Goal: Transaction & Acquisition: Download file/media

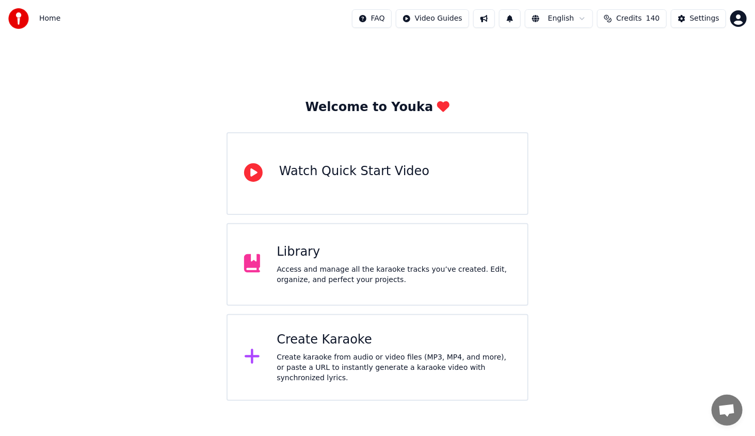
click at [374, 260] on div "Library Access and manage all the karaoke tracks you’ve created. Edit, organize…" at bounding box center [394, 264] width 234 height 41
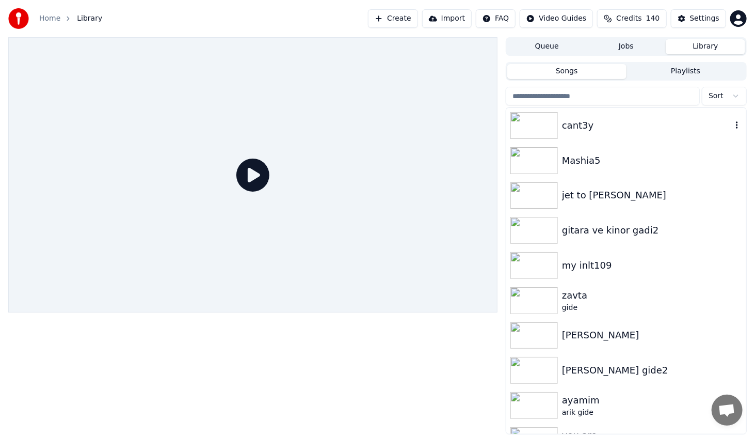
click at [553, 124] on img at bounding box center [533, 125] width 47 height 27
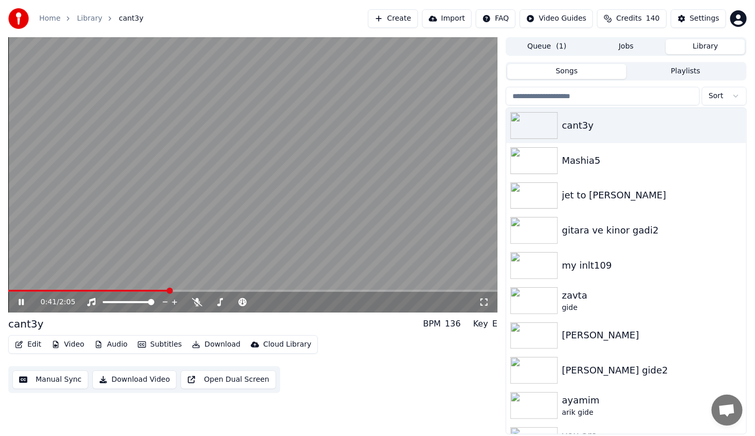
click at [168, 289] on span at bounding box center [252, 290] width 489 height 2
click at [273, 291] on span at bounding box center [252, 290] width 489 height 2
click at [308, 290] on span at bounding box center [252, 290] width 489 height 2
click at [319, 290] on span at bounding box center [252, 290] width 489 height 2
click at [332, 290] on span at bounding box center [329, 290] width 6 height 6
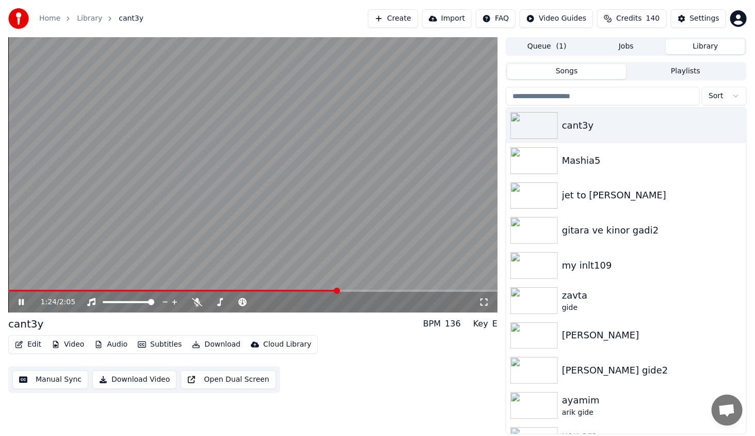
click at [340, 292] on span at bounding box center [337, 290] width 6 height 6
click at [351, 292] on div "1:26 / 2:05" at bounding box center [252, 302] width 489 height 21
click at [356, 291] on span at bounding box center [252, 290] width 489 height 2
click at [29, 299] on icon at bounding box center [29, 302] width 24 height 8
click at [28, 341] on button "Edit" at bounding box center [28, 344] width 35 height 14
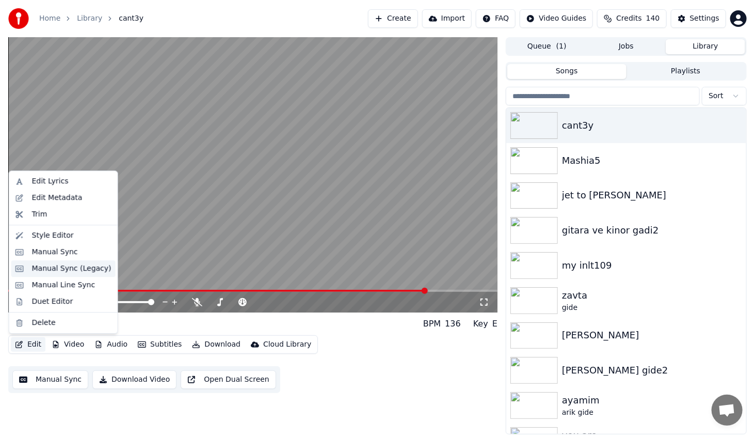
click at [72, 261] on div "Manual Sync (Legacy)" at bounding box center [63, 268] width 104 height 17
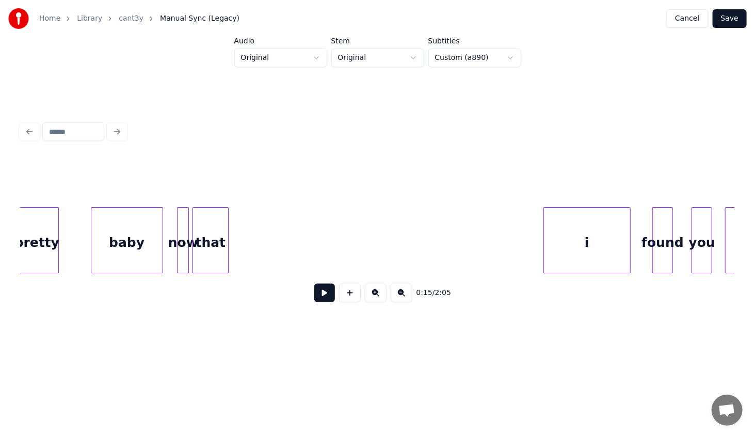
scroll to position [0, 5193]
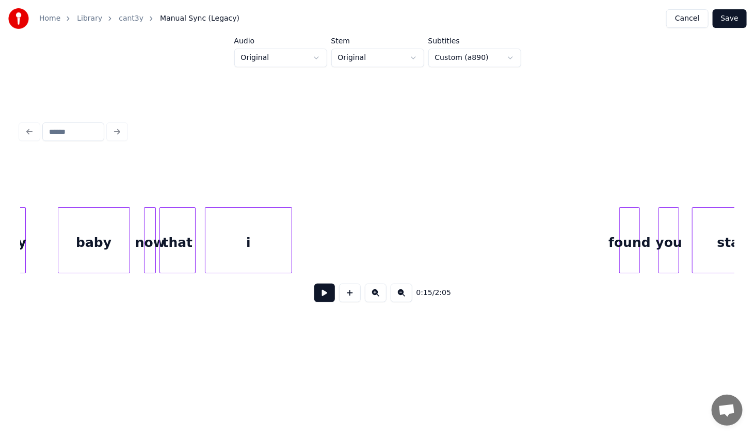
click at [265, 285] on div "0:15 / 2:05" at bounding box center [378, 233] width 714 height 157
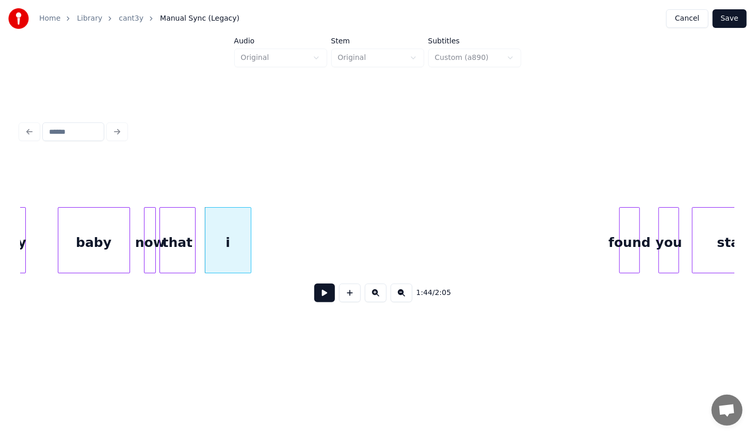
click at [248, 243] on div at bounding box center [249, 239] width 3 height 65
click at [265, 284] on div "1:44 / 2:05" at bounding box center [378, 233] width 714 height 157
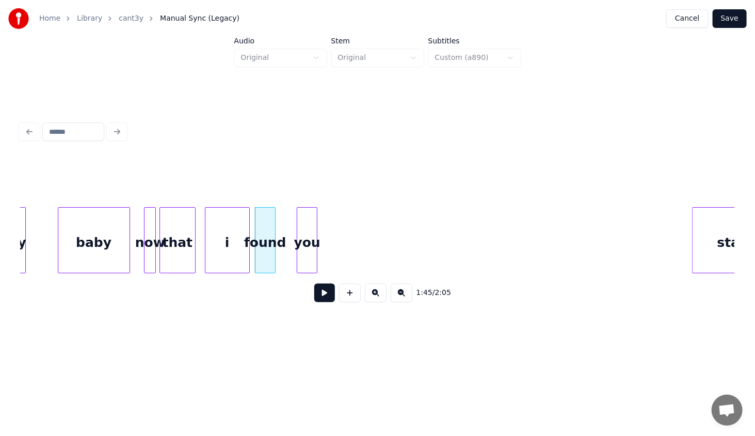
click at [303, 282] on div "1:45 / 2:05" at bounding box center [378, 233] width 714 height 157
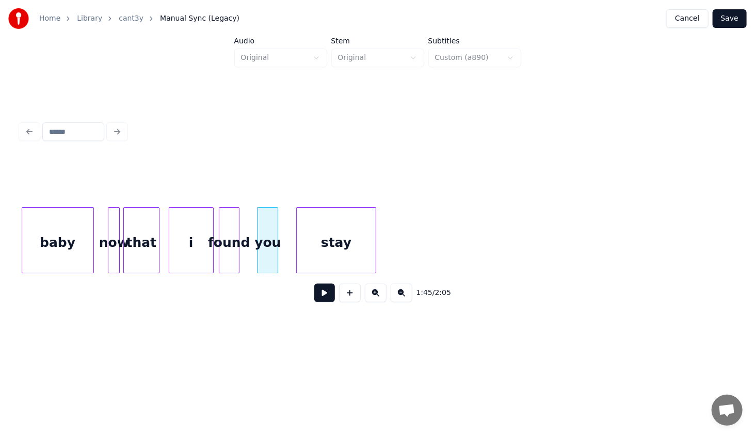
click at [356, 286] on div "1:45 / 2:05" at bounding box center [378, 233] width 714 height 157
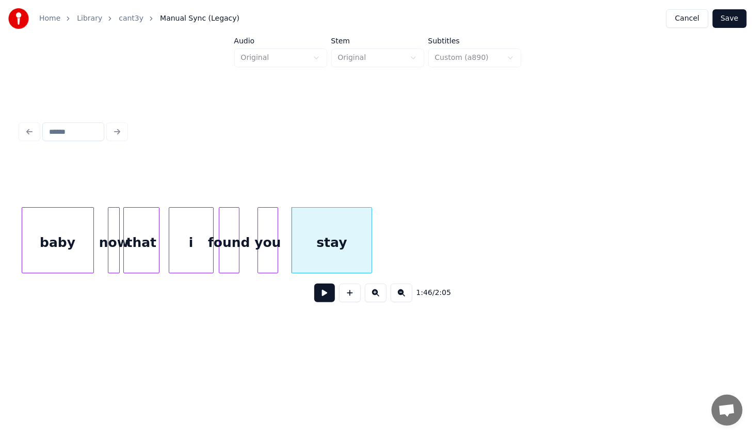
click at [48, 253] on div "baby" at bounding box center [57, 242] width 71 height 70
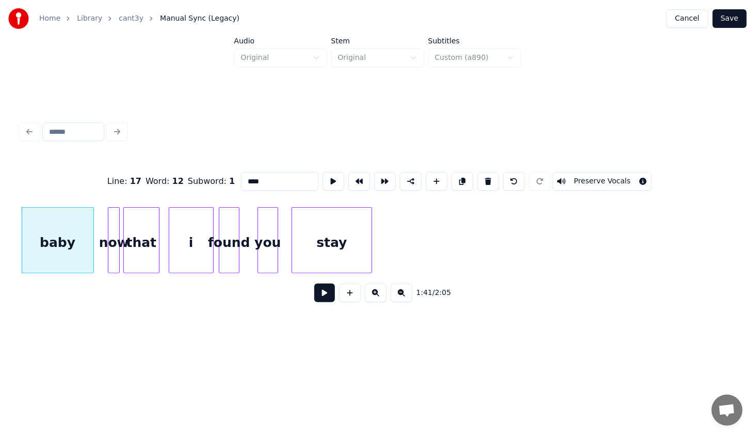
click at [320, 298] on button at bounding box center [324, 292] width 21 height 19
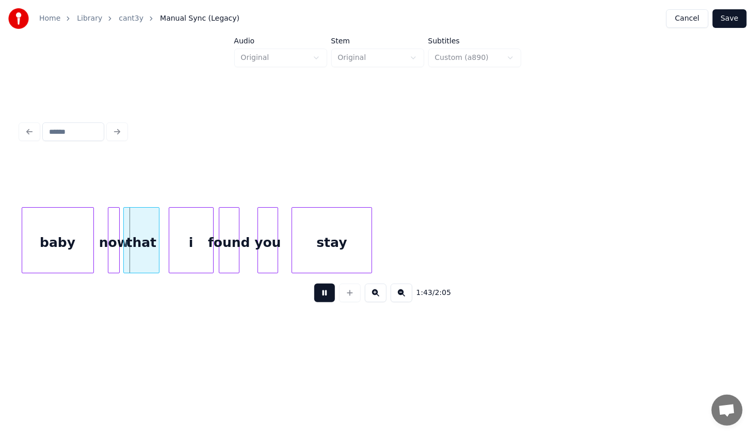
click at [320, 298] on button at bounding box center [324, 292] width 21 height 19
click at [320, 241] on div "stay" at bounding box center [342, 242] width 79 height 70
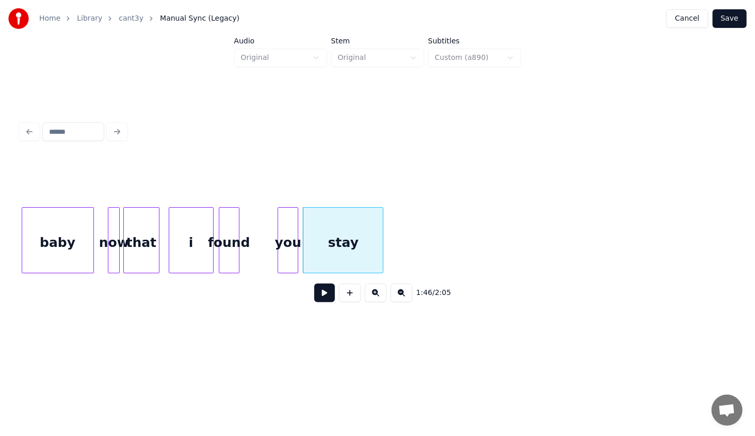
click at [287, 248] on div "you" at bounding box center [288, 242] width 20 height 70
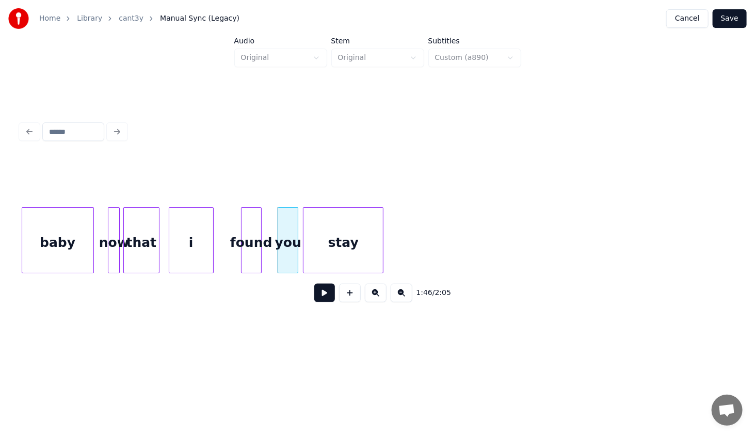
click at [254, 260] on div "found" at bounding box center [251, 242] width 20 height 70
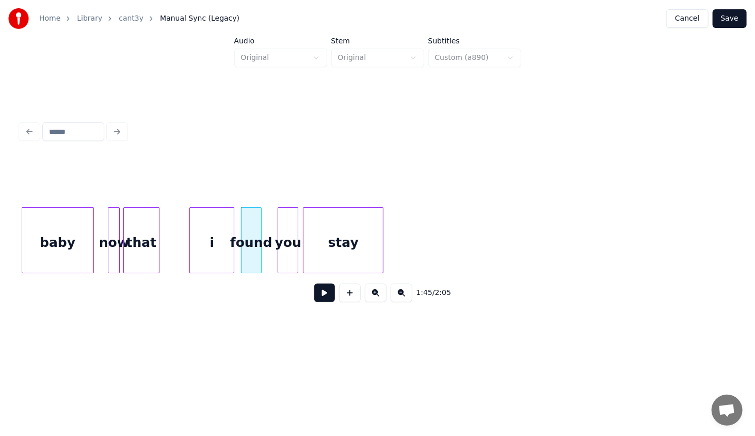
click at [221, 253] on div "i" at bounding box center [212, 242] width 44 height 70
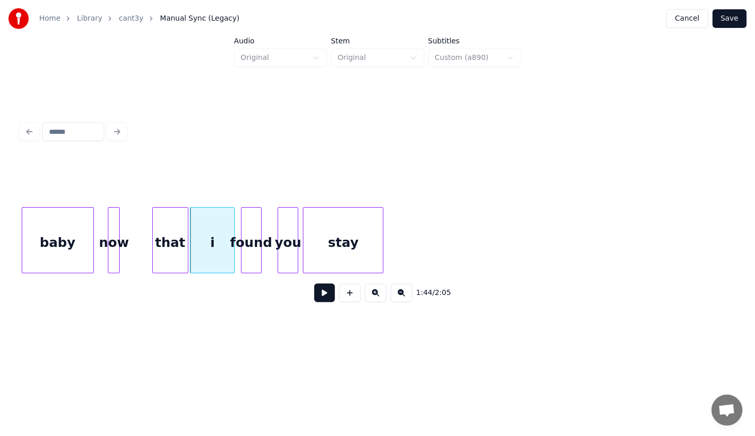
click at [172, 253] on div "that" at bounding box center [170, 242] width 35 height 70
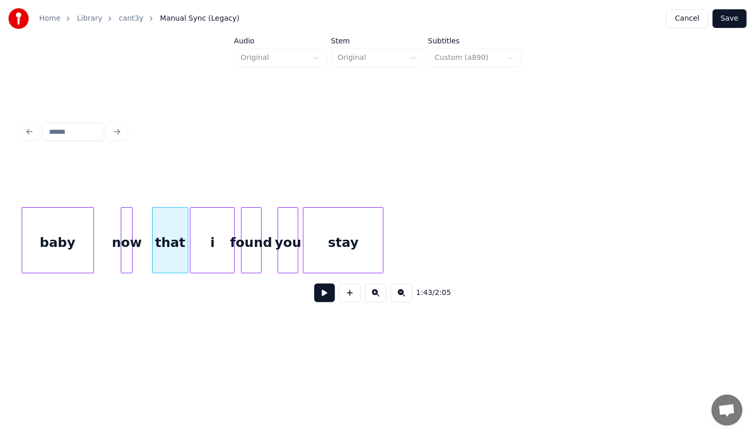
click at [124, 261] on div "now" at bounding box center [126, 242] width 11 height 70
click at [79, 242] on div "baby" at bounding box center [57, 242] width 71 height 70
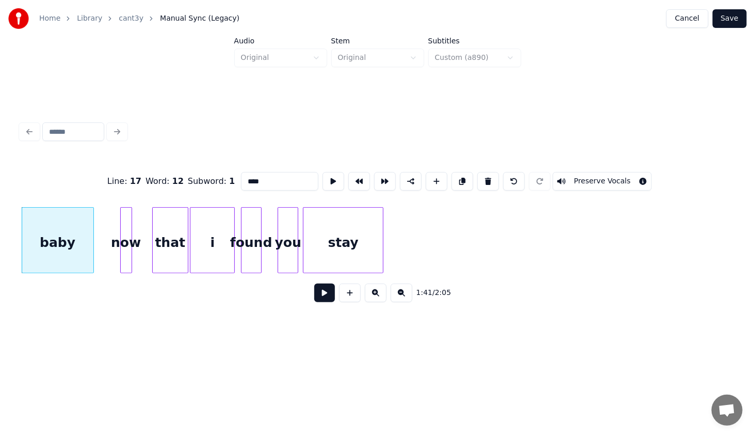
click at [323, 294] on button at bounding box center [324, 292] width 21 height 19
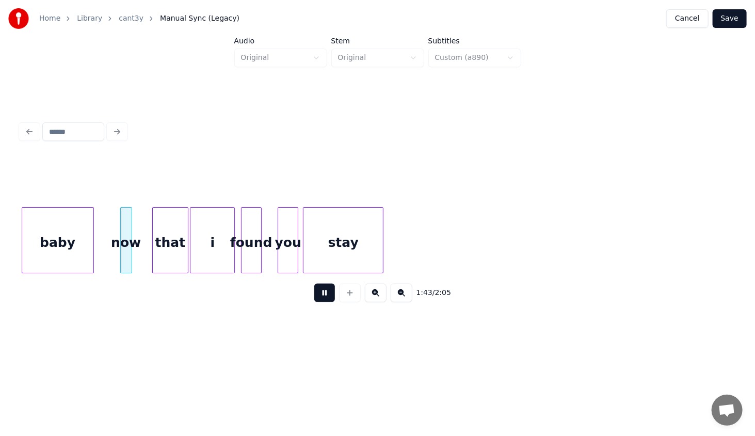
click at [323, 294] on button at bounding box center [324, 292] width 21 height 19
click at [164, 250] on div "that" at bounding box center [170, 242] width 35 height 70
click at [134, 257] on div "now" at bounding box center [136, 242] width 11 height 70
click at [107, 261] on div at bounding box center [108, 239] width 3 height 65
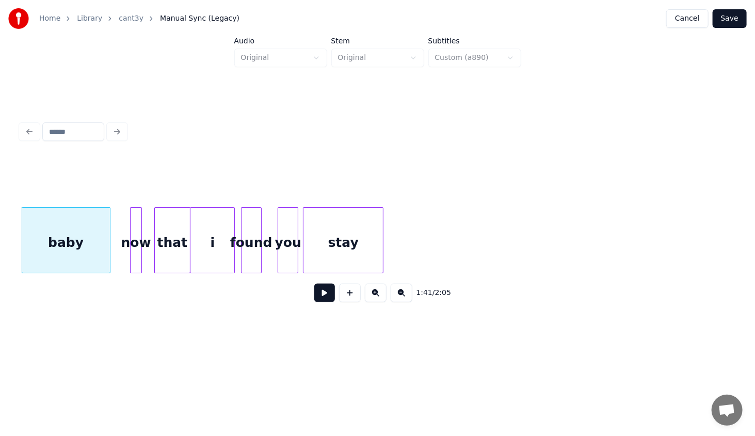
click at [98, 241] on div "baby" at bounding box center [66, 242] width 88 height 70
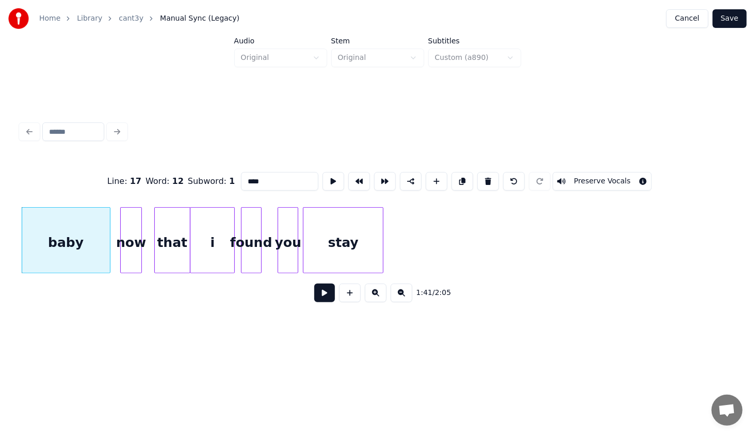
click at [121, 254] on div at bounding box center [122, 239] width 3 height 65
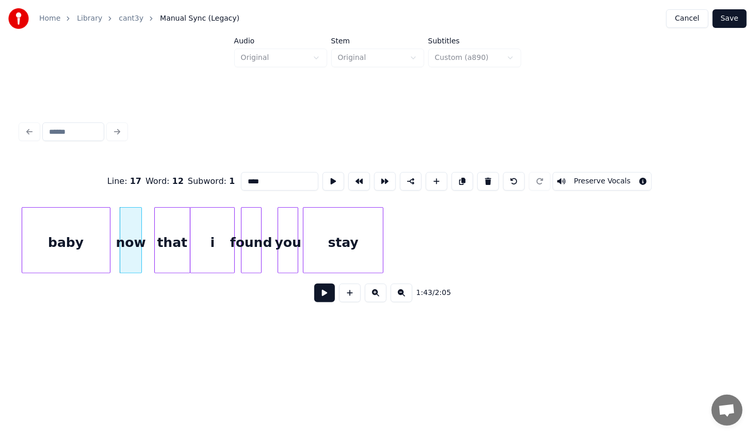
click at [94, 239] on div "baby" at bounding box center [66, 242] width 88 height 70
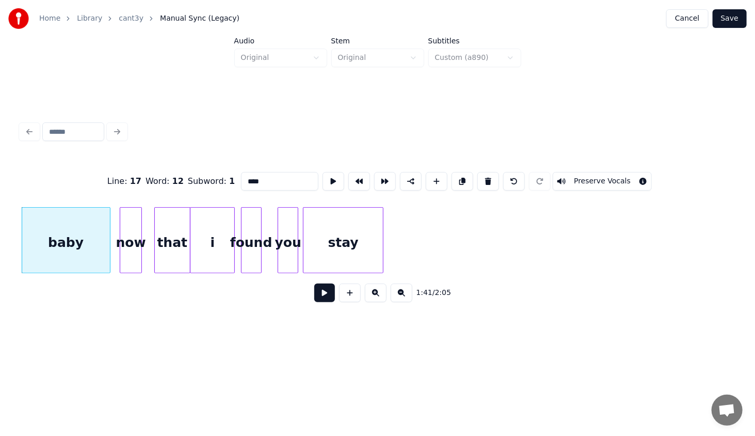
click at [319, 294] on button at bounding box center [324, 292] width 21 height 19
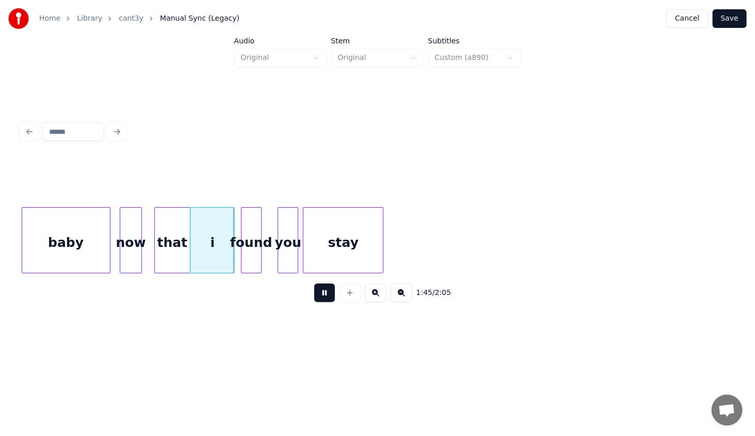
click at [317, 294] on button at bounding box center [324, 292] width 21 height 19
click at [211, 265] on div at bounding box center [212, 239] width 3 height 65
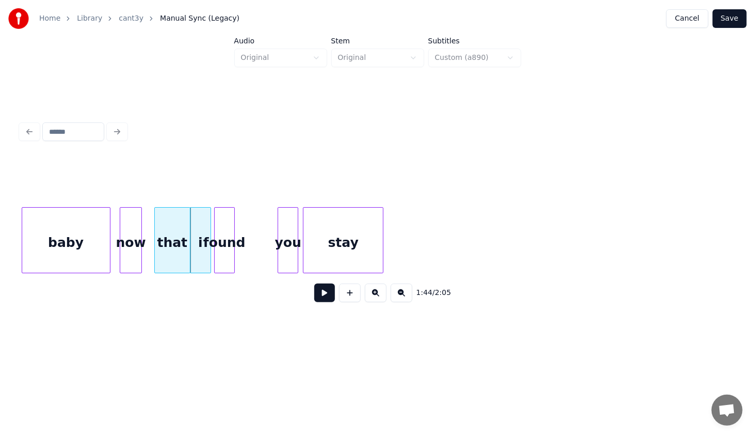
click at [224, 263] on div "found" at bounding box center [225, 242] width 20 height 70
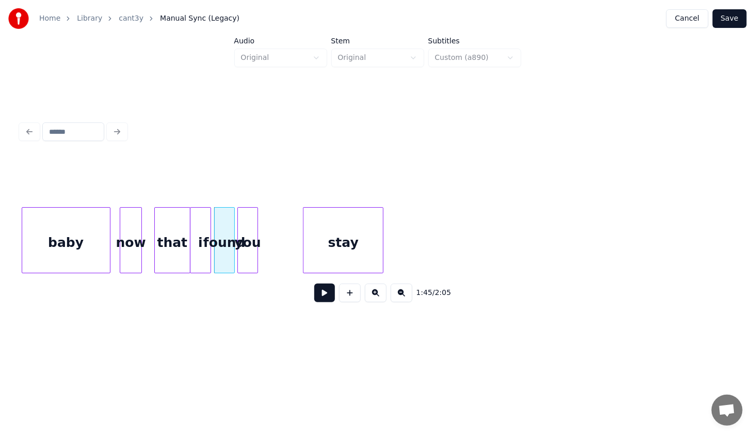
click at [248, 267] on div "you" at bounding box center [248, 242] width 20 height 70
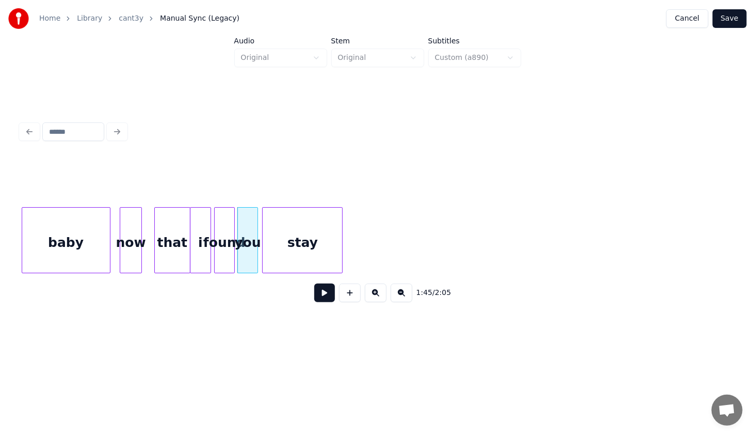
click at [278, 264] on div "stay" at bounding box center [302, 242] width 79 height 70
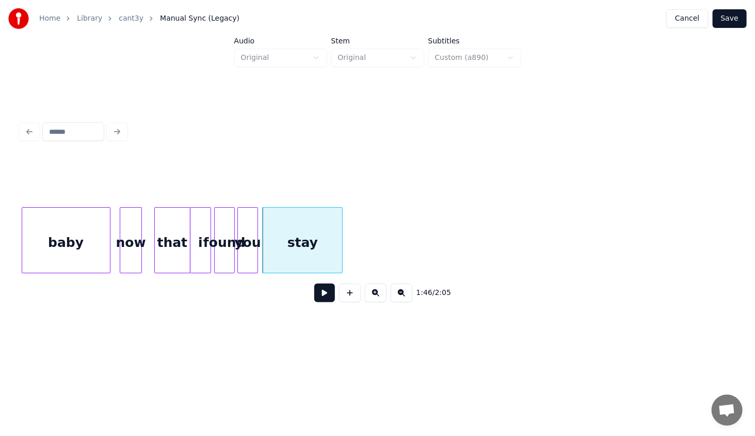
click at [87, 256] on div "baby" at bounding box center [66, 242] width 88 height 70
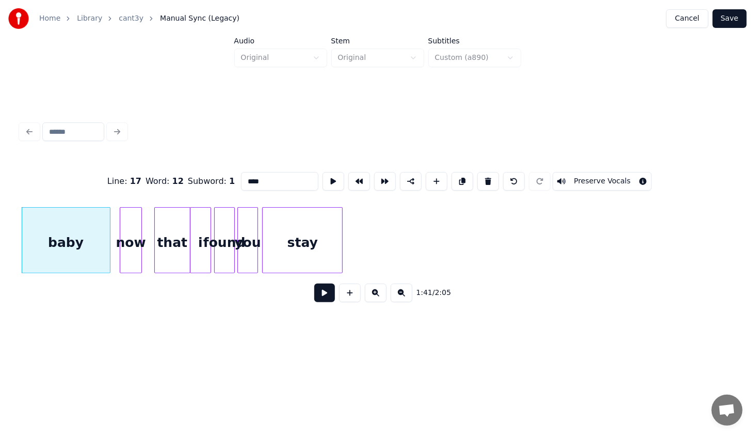
click at [321, 293] on button at bounding box center [324, 292] width 21 height 19
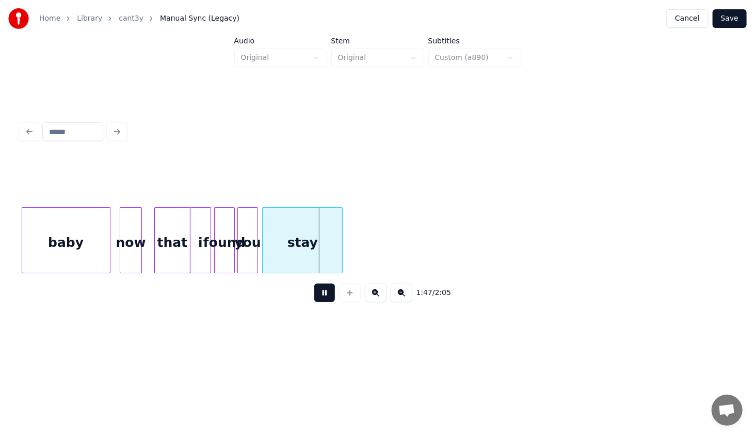
click at [321, 293] on button at bounding box center [324, 292] width 21 height 19
click at [317, 253] on div at bounding box center [317, 239] width 3 height 65
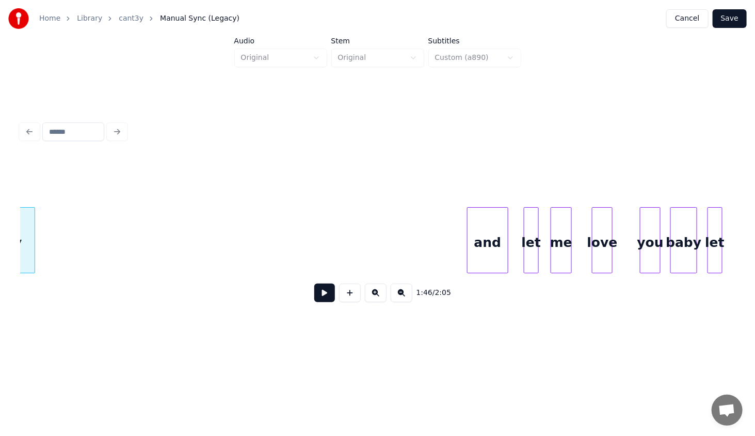
scroll to position [0, 5428]
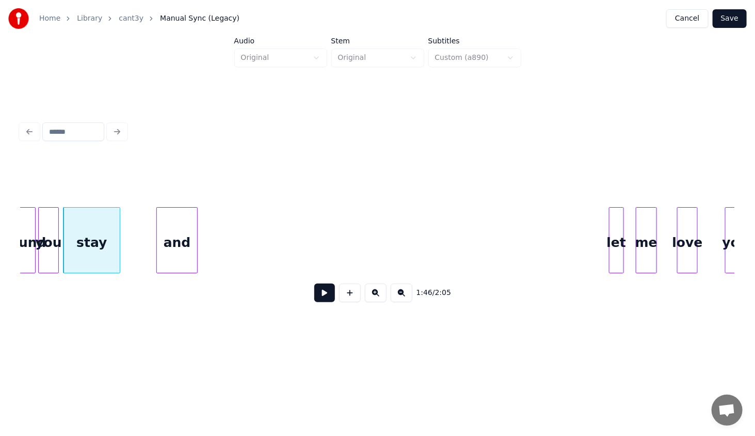
click at [187, 267] on div "and" at bounding box center [177, 242] width 40 height 70
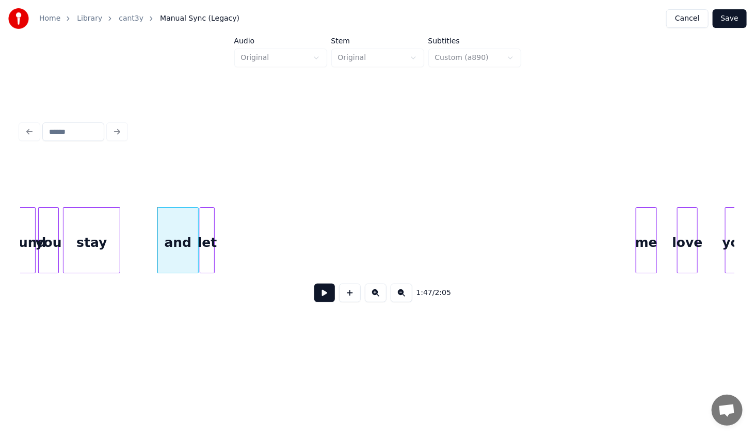
click at [212, 269] on div "stay and let me love you you found" at bounding box center [378, 240] width 714 height 66
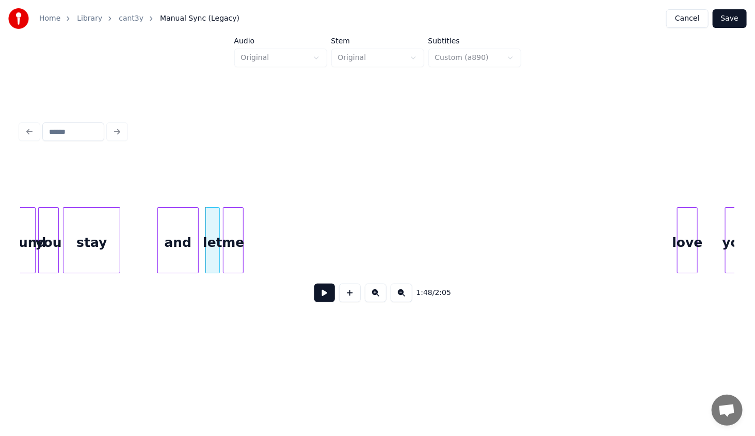
click at [236, 253] on div "me" at bounding box center [233, 242] width 20 height 70
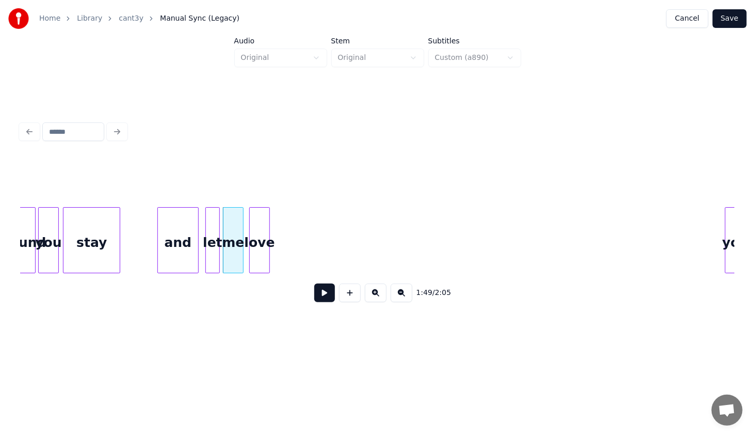
click at [261, 251] on div "love" at bounding box center [260, 242] width 20 height 70
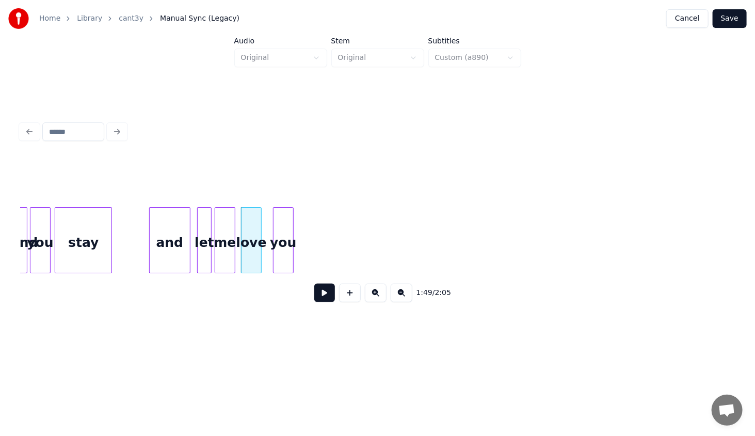
click at [285, 237] on div "you" at bounding box center [283, 242] width 20 height 70
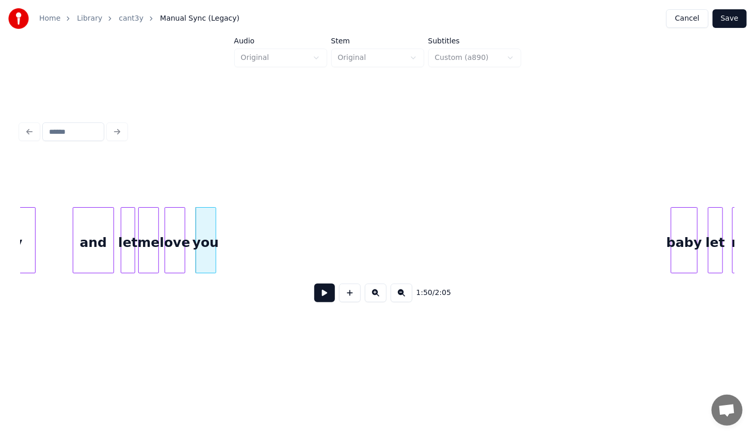
scroll to position [0, 5496]
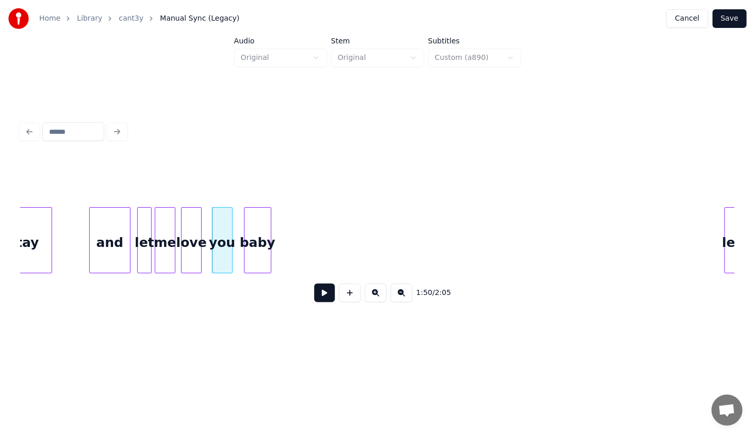
click at [256, 227] on div "baby" at bounding box center [258, 242] width 26 height 70
click at [114, 241] on div "and" at bounding box center [110, 242] width 40 height 70
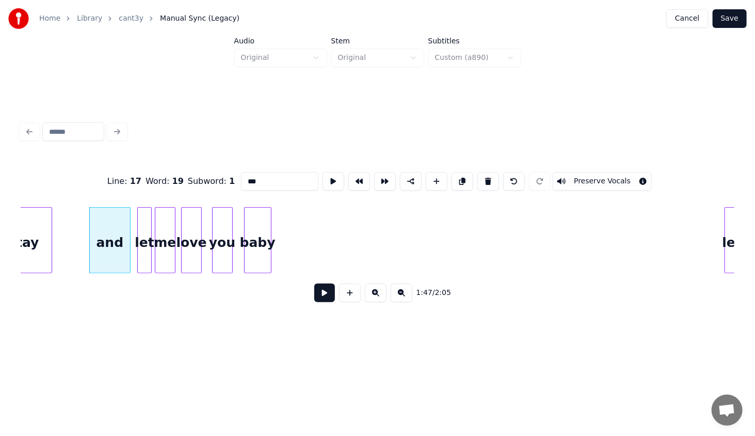
click at [328, 297] on button at bounding box center [324, 292] width 21 height 19
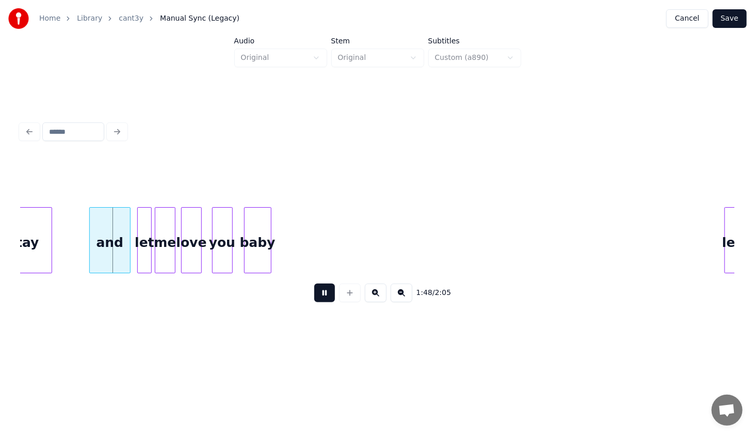
drag, startPoint x: 328, startPoint y: 297, endPoint x: 195, endPoint y: 289, distance: 133.9
click at [328, 297] on button at bounding box center [324, 292] width 21 height 19
click at [108, 262] on div at bounding box center [109, 239] width 3 height 65
click at [110, 262] on div "and" at bounding box center [111, 242] width 22 height 70
click at [146, 257] on div at bounding box center [147, 239] width 3 height 65
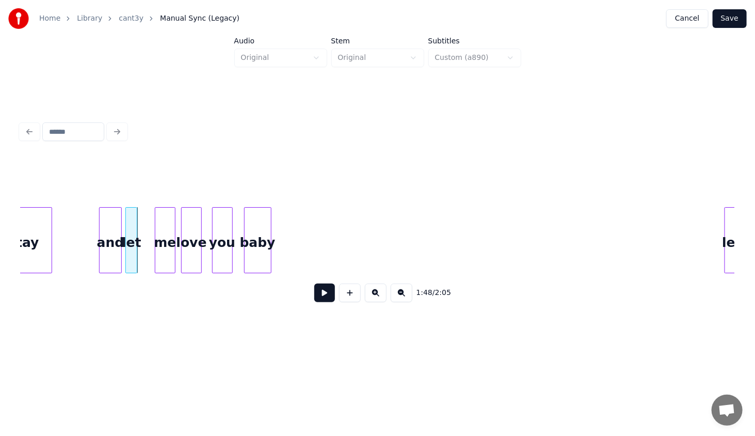
click at [131, 257] on div "let" at bounding box center [131, 242] width 11 height 70
click at [152, 251] on div "me" at bounding box center [150, 242] width 20 height 70
click at [178, 248] on div "love" at bounding box center [174, 242] width 20 height 70
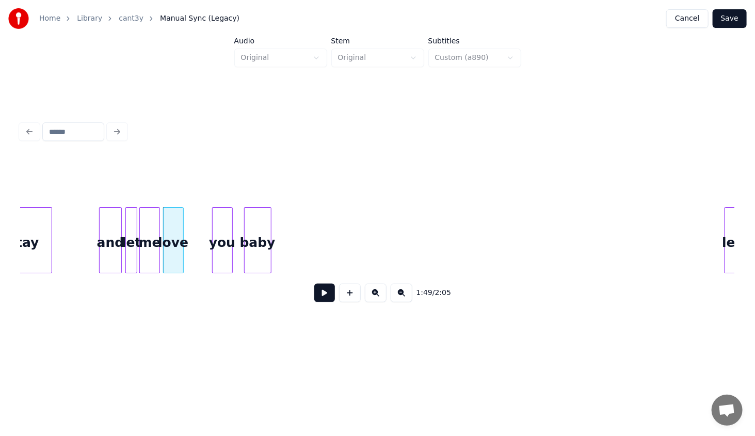
click at [111, 247] on div "and" at bounding box center [111, 242] width 22 height 70
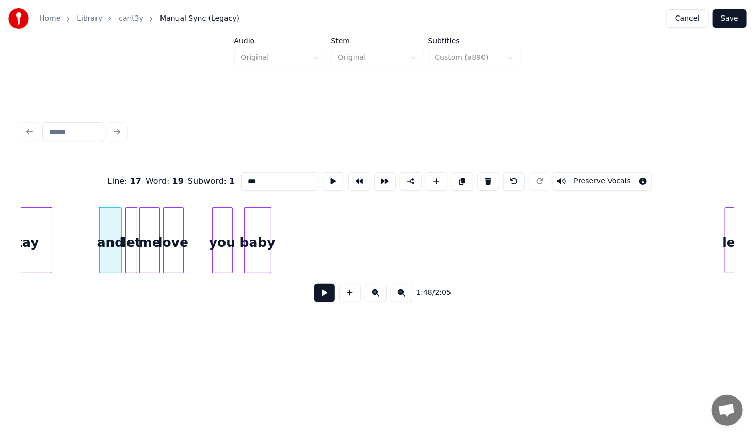
click at [328, 292] on button at bounding box center [324, 292] width 21 height 19
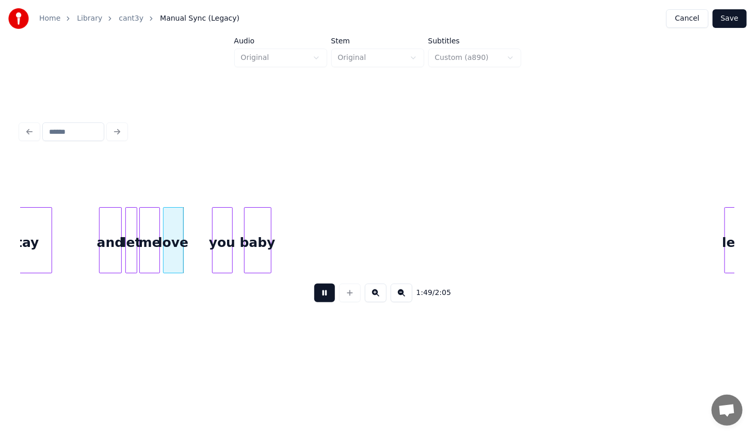
click at [325, 291] on button at bounding box center [324, 292] width 21 height 19
click at [201, 250] on div at bounding box center [199, 239] width 3 height 65
click at [194, 246] on div "love" at bounding box center [185, 242] width 42 height 70
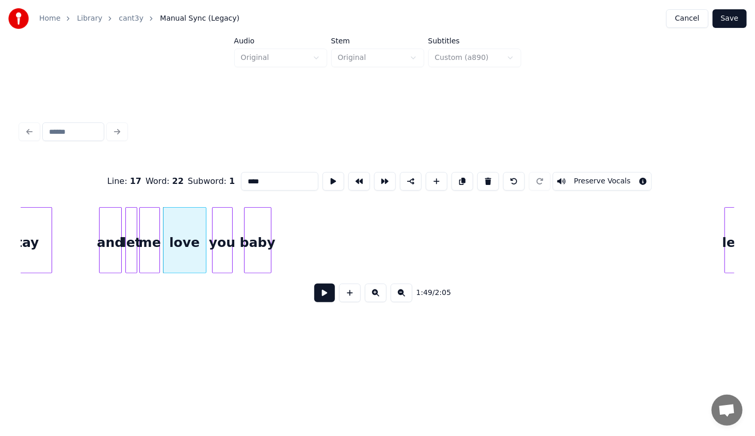
click at [320, 292] on button at bounding box center [324, 292] width 21 height 19
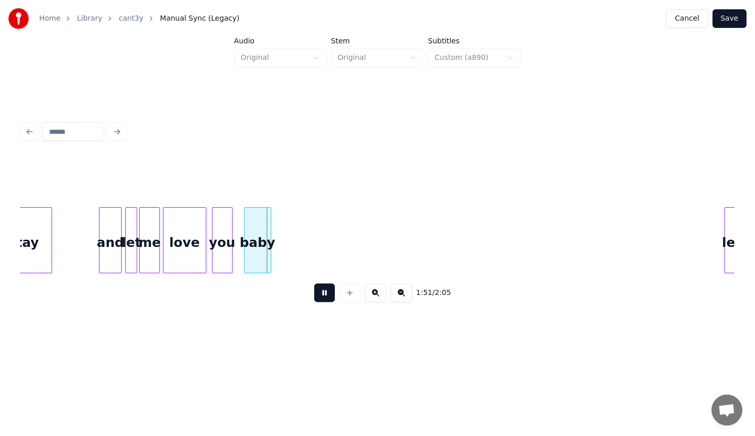
click at [319, 292] on button at bounding box center [324, 292] width 21 height 19
click at [270, 254] on div "baby" at bounding box center [257, 240] width 27 height 66
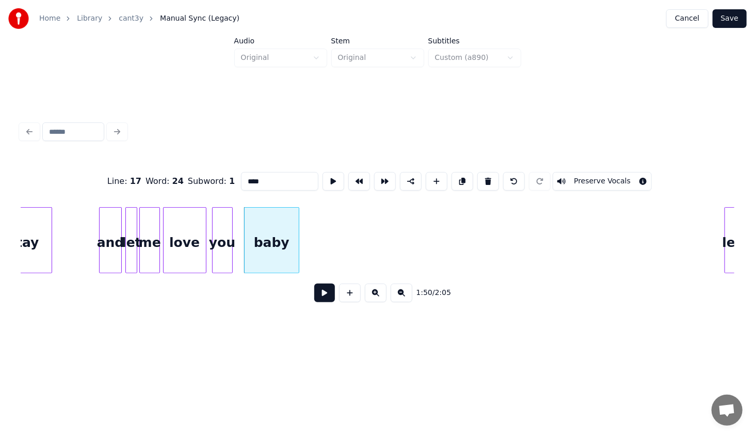
click at [298, 259] on div at bounding box center [297, 239] width 3 height 65
click at [286, 254] on div "baby" at bounding box center [273, 242] width 56 height 70
click at [109, 264] on div "and" at bounding box center [111, 242] width 22 height 70
type input "***"
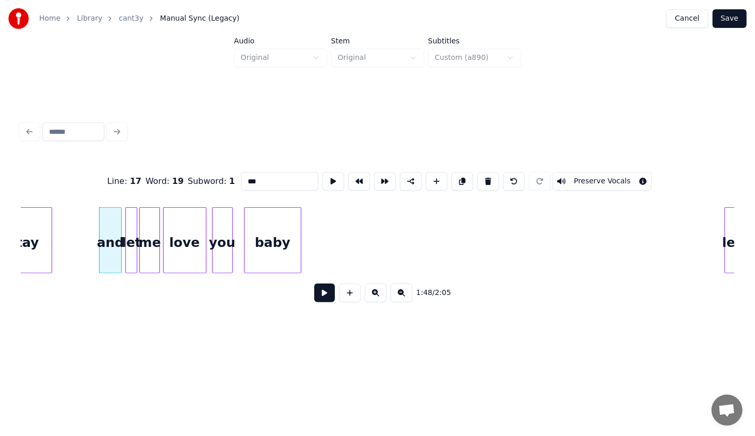
click at [328, 292] on button at bounding box center [324, 292] width 21 height 19
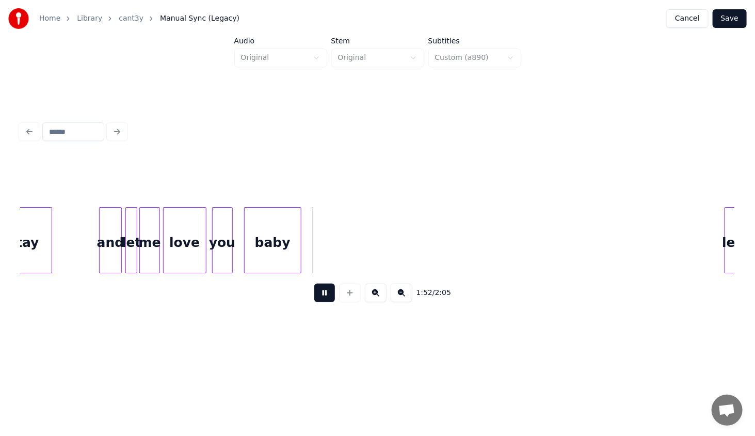
click at [320, 287] on div "1:52 / 2:05" at bounding box center [377, 292] width 697 height 23
click at [308, 260] on div at bounding box center [307, 239] width 3 height 65
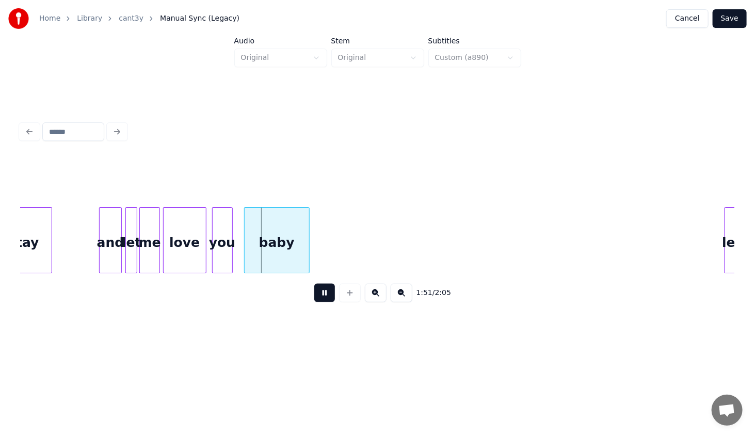
drag, startPoint x: 331, startPoint y: 290, endPoint x: 341, endPoint y: 273, distance: 19.9
click at [330, 290] on button at bounding box center [324, 292] width 21 height 19
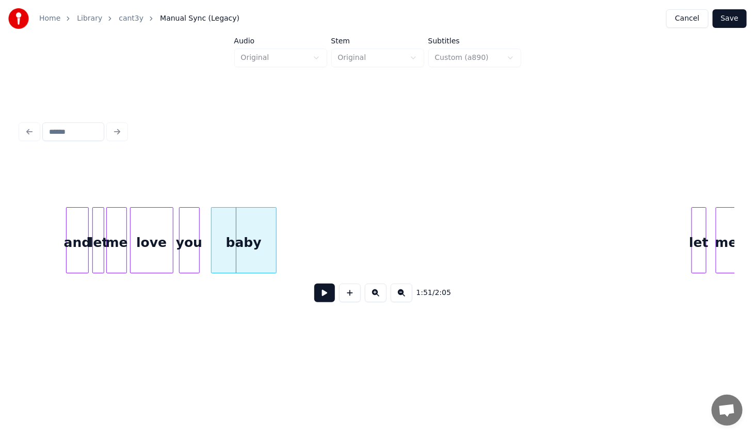
scroll to position [0, 5540]
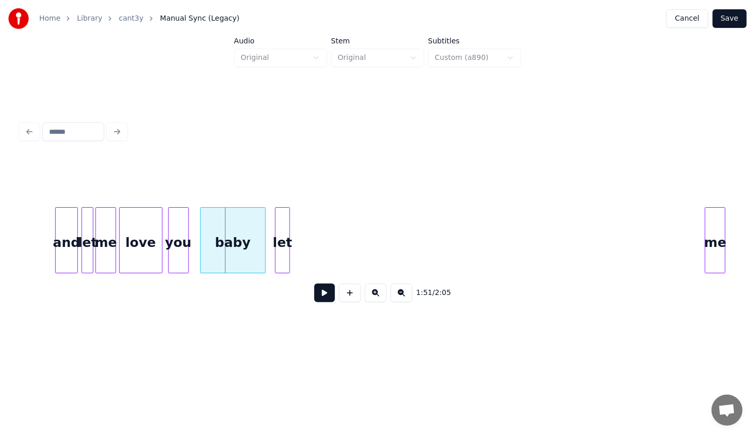
click at [283, 292] on div "1:51 / 2:05" at bounding box center [378, 233] width 714 height 157
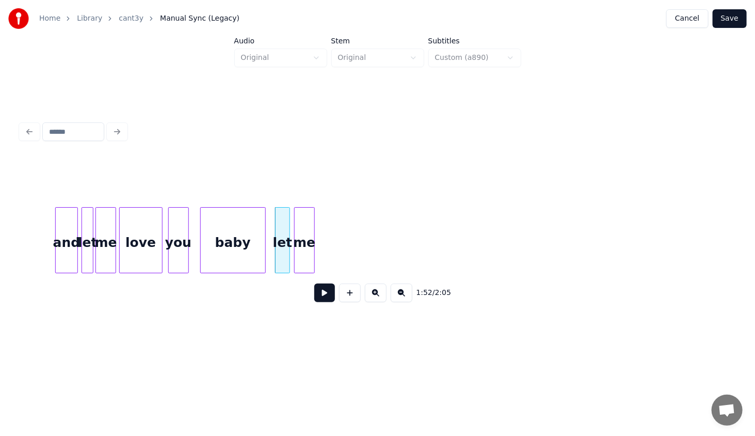
click at [303, 254] on div "me" at bounding box center [305, 242] width 20 height 70
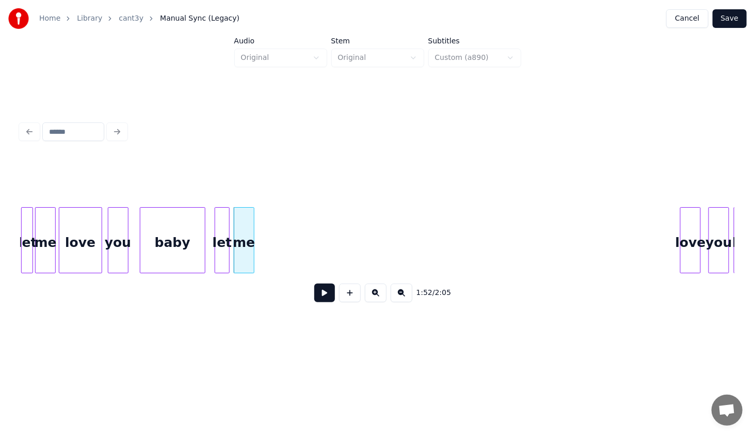
scroll to position [0, 5603]
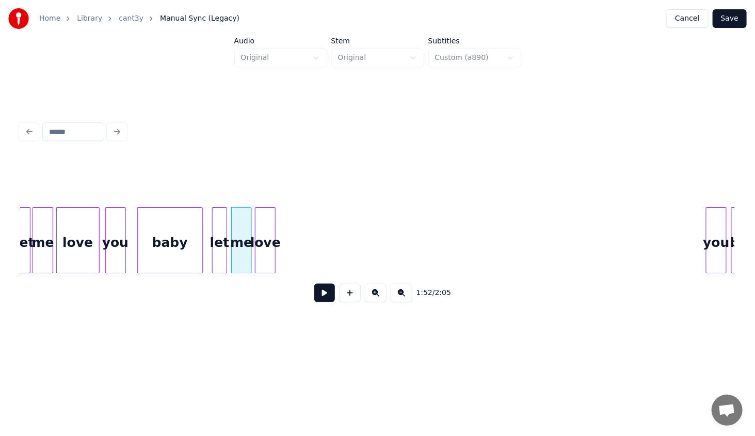
click at [261, 239] on div "love" at bounding box center [265, 242] width 20 height 70
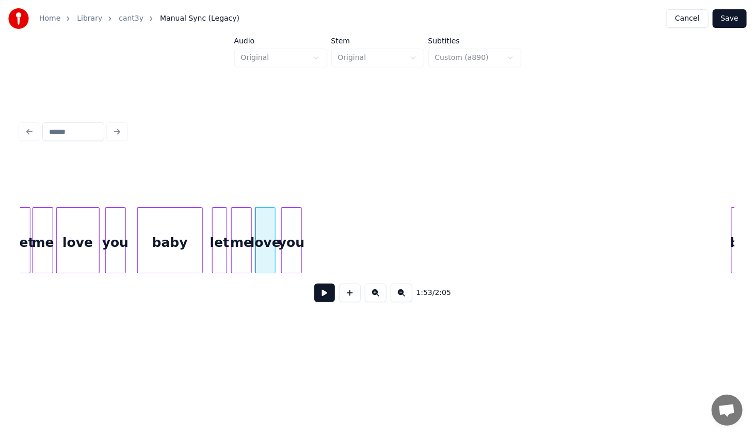
click at [294, 240] on div "you" at bounding box center [292, 242] width 20 height 70
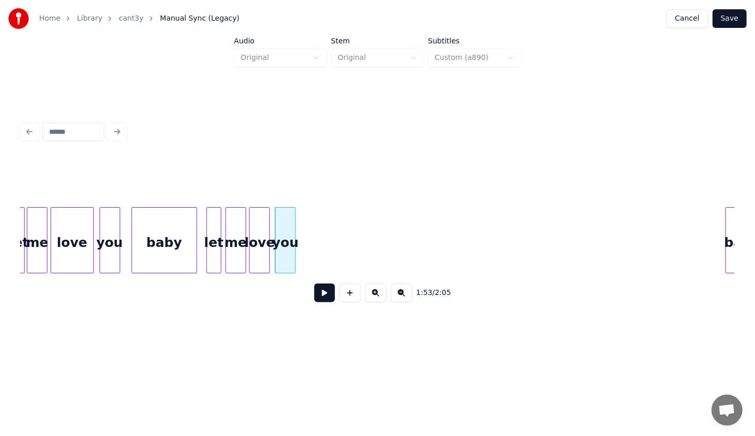
scroll to position [0, 5631]
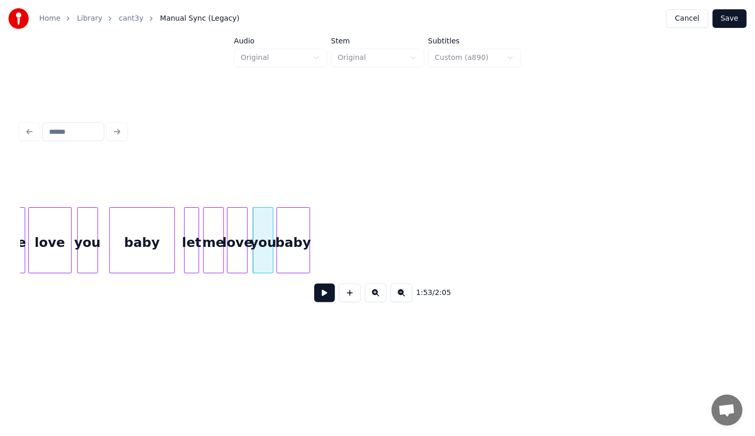
click at [303, 261] on div "baby" at bounding box center [293, 242] width 33 height 70
click at [63, 250] on div "love" at bounding box center [50, 242] width 42 height 70
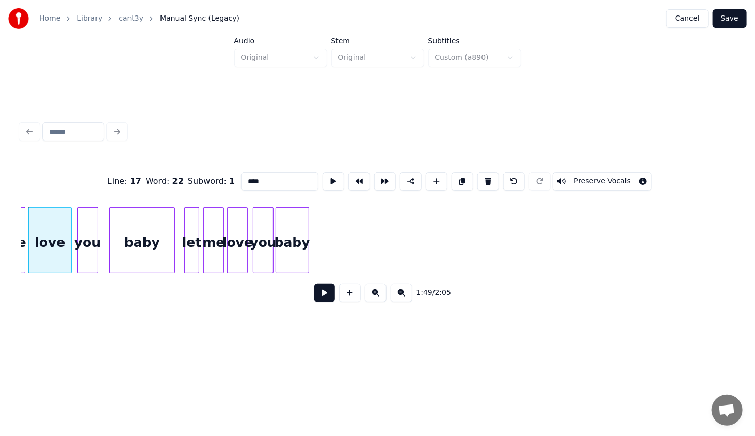
click at [326, 294] on button at bounding box center [324, 292] width 21 height 19
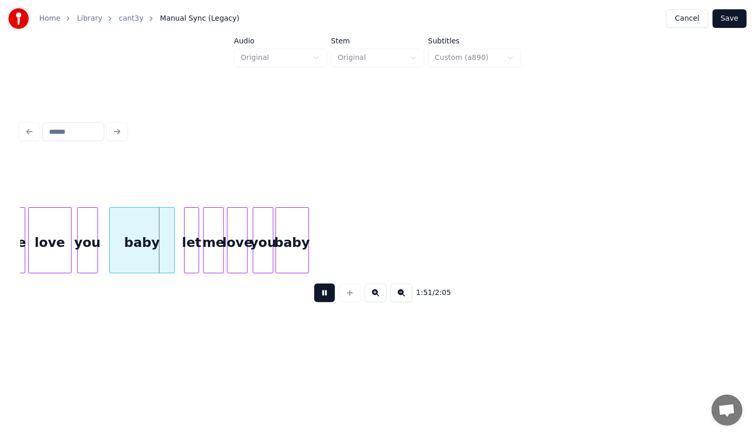
click at [52, 250] on div "love" at bounding box center [50, 242] width 42 height 70
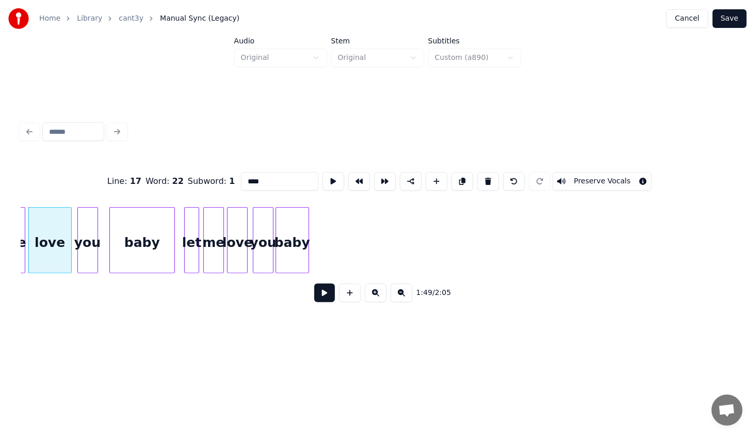
click at [319, 302] on button at bounding box center [324, 292] width 21 height 19
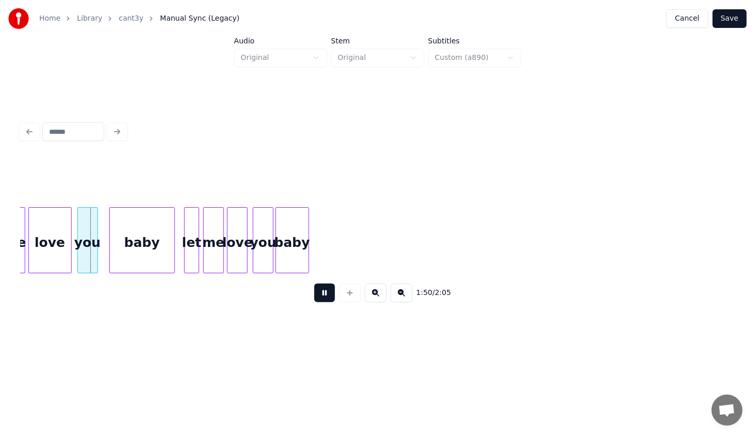
click at [326, 299] on button at bounding box center [324, 292] width 21 height 19
click at [54, 241] on div "love" at bounding box center [50, 242] width 42 height 70
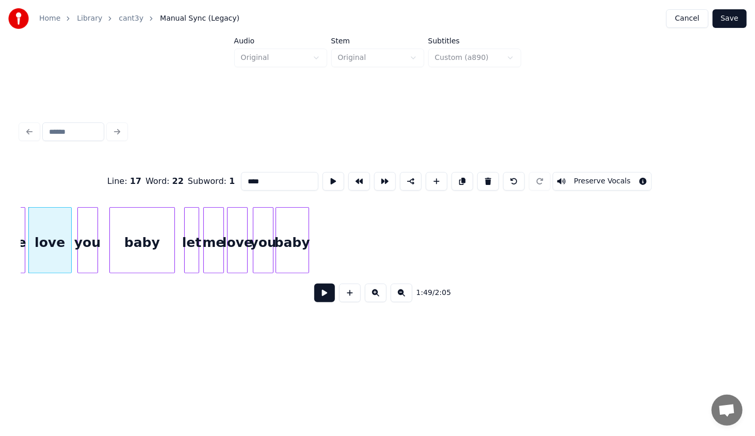
click at [321, 296] on button at bounding box center [324, 292] width 21 height 19
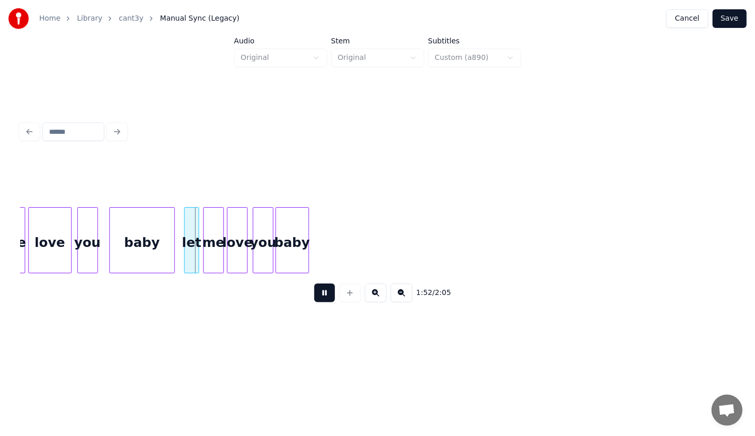
click at [320, 296] on button at bounding box center [324, 292] width 21 height 19
click at [162, 257] on div at bounding box center [163, 239] width 3 height 65
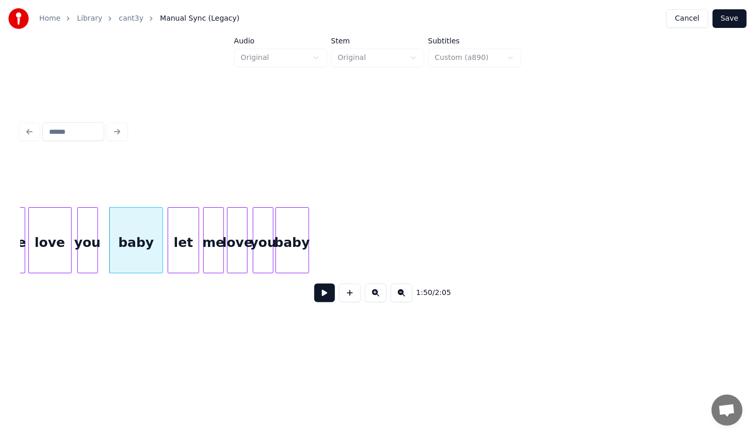
click at [170, 258] on div at bounding box center [169, 239] width 3 height 65
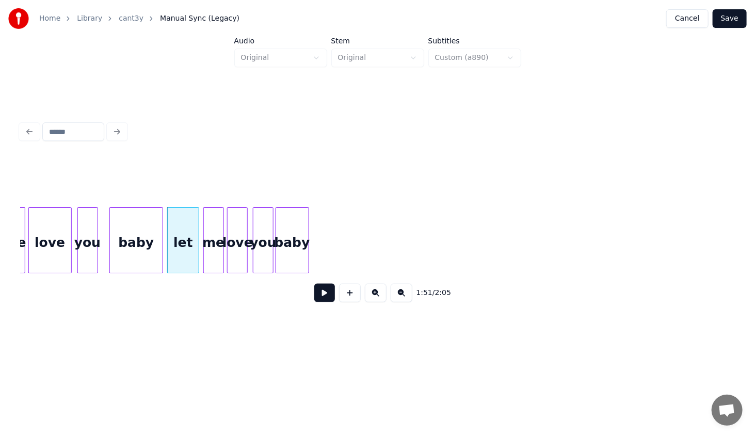
click at [190, 252] on div "let" at bounding box center [183, 242] width 31 height 70
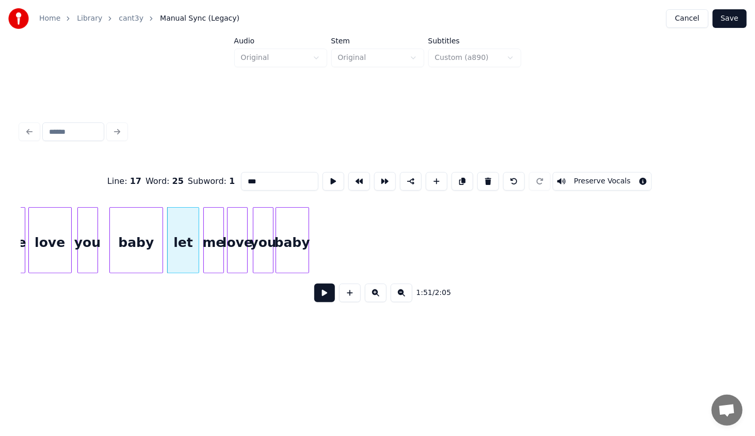
click at [326, 295] on button at bounding box center [324, 292] width 21 height 19
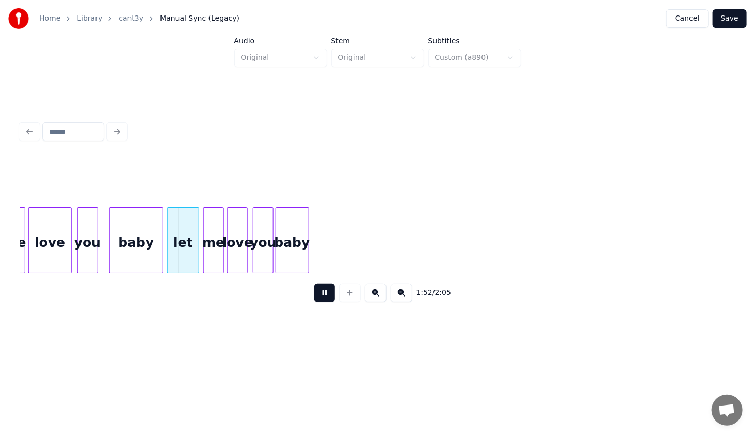
drag, startPoint x: 326, startPoint y: 295, endPoint x: 320, endPoint y: 290, distance: 7.7
click at [325, 295] on button at bounding box center [324, 292] width 21 height 19
click at [182, 263] on div at bounding box center [182, 239] width 3 height 65
click at [203, 256] on div "me" at bounding box center [197, 242] width 20 height 70
click at [221, 251] on div "love" at bounding box center [221, 242] width 20 height 70
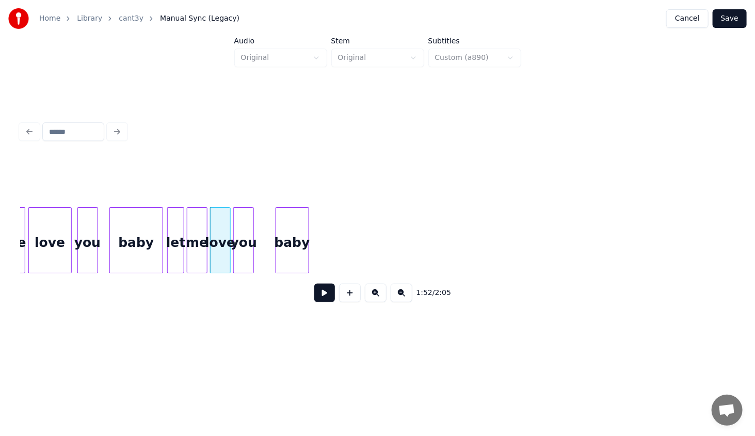
click at [245, 252] on div "you" at bounding box center [244, 242] width 20 height 70
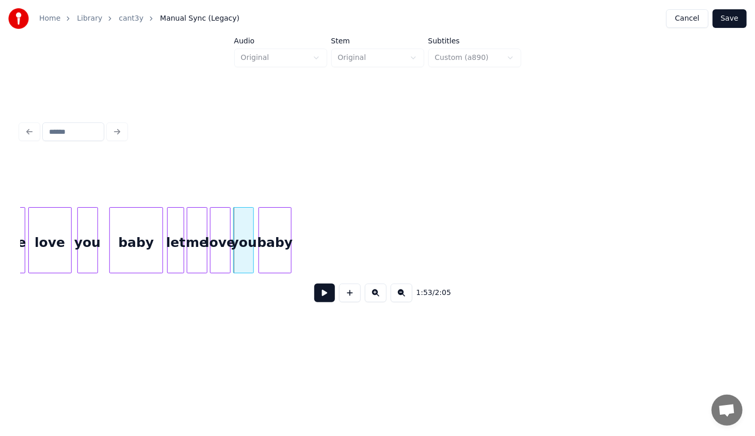
click at [283, 253] on div "baby" at bounding box center [275, 242] width 33 height 70
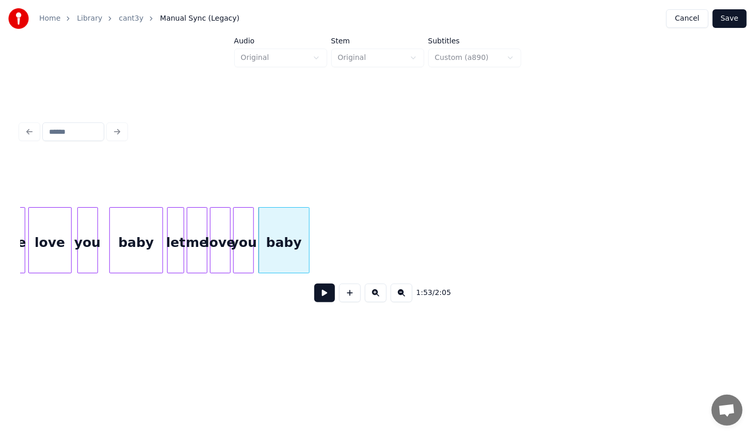
click at [309, 256] on div at bounding box center [307, 239] width 3 height 65
click at [139, 221] on div "baby" at bounding box center [136, 242] width 53 height 70
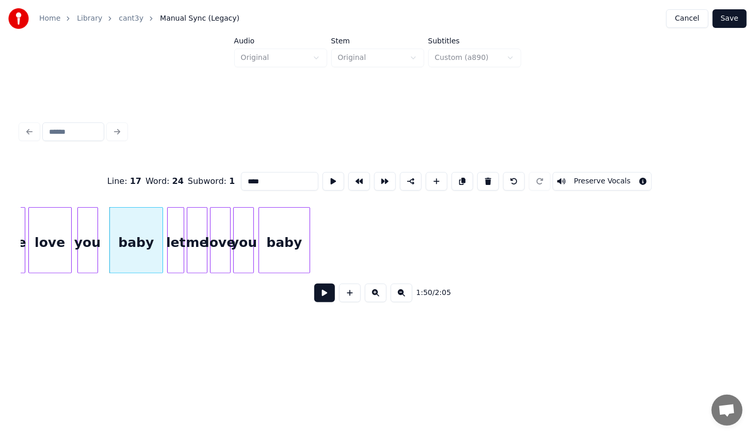
click at [321, 296] on button at bounding box center [324, 292] width 21 height 19
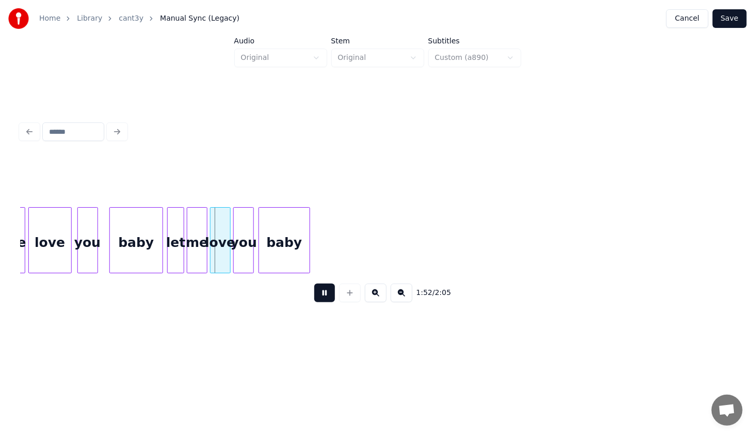
click at [317, 294] on button at bounding box center [324, 292] width 21 height 19
click at [53, 249] on div "love" at bounding box center [50, 242] width 42 height 70
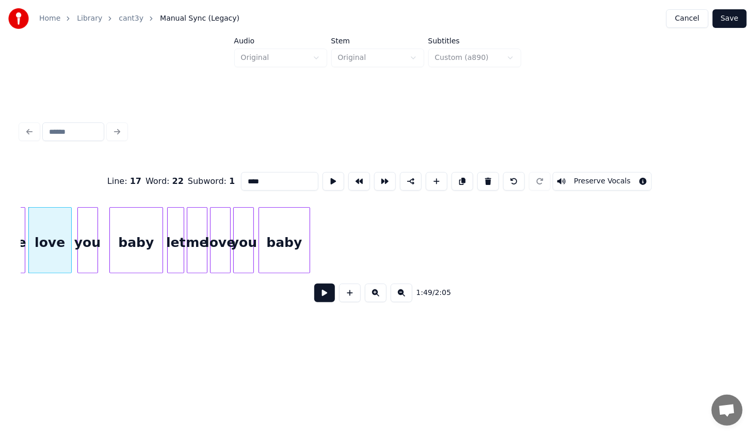
click at [318, 295] on button at bounding box center [324, 292] width 21 height 19
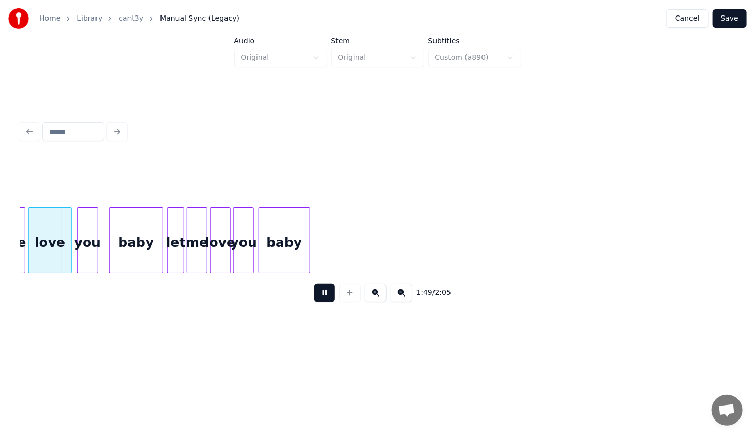
click at [319, 295] on button at bounding box center [324, 292] width 21 height 19
click at [58, 246] on div "love" at bounding box center [50, 242] width 42 height 70
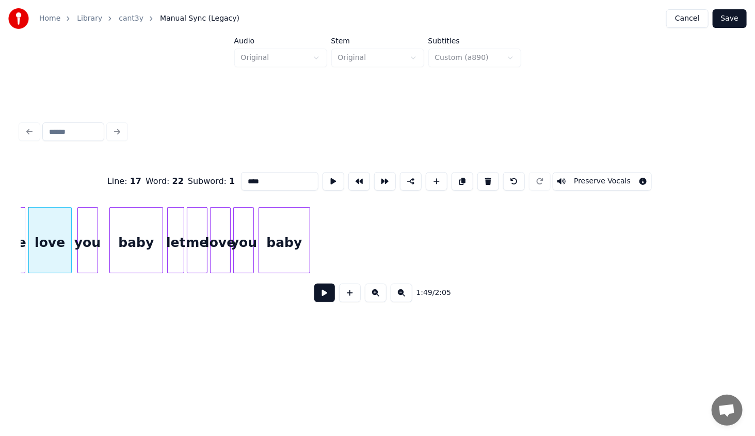
click at [318, 299] on button at bounding box center [324, 292] width 21 height 19
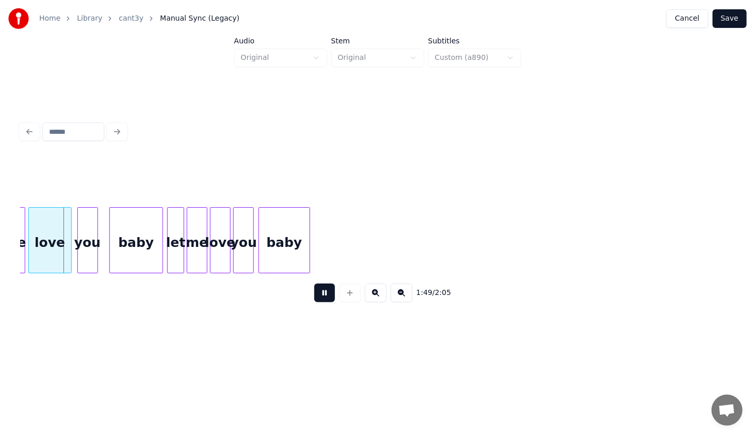
click at [315, 299] on button at bounding box center [324, 292] width 21 height 19
click at [57, 255] on div at bounding box center [58, 239] width 3 height 65
click at [72, 254] on div "you" at bounding box center [72, 242] width 20 height 70
click at [46, 249] on div "love" at bounding box center [43, 242] width 29 height 70
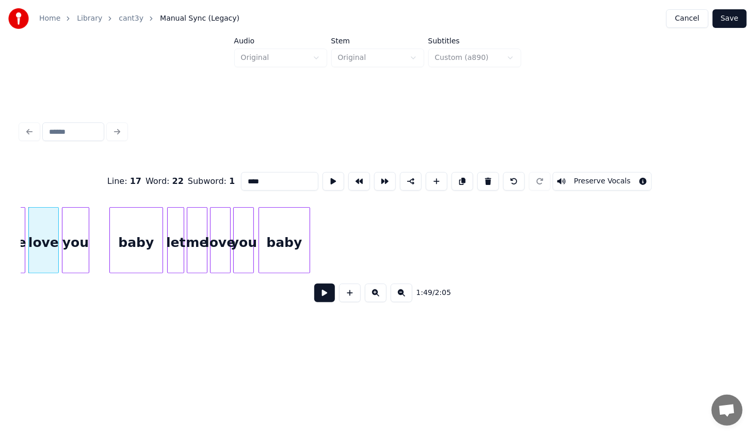
click at [87, 267] on div at bounding box center [87, 239] width 3 height 65
click at [49, 249] on div "love" at bounding box center [43, 242] width 29 height 70
click at [323, 292] on button at bounding box center [324, 292] width 21 height 19
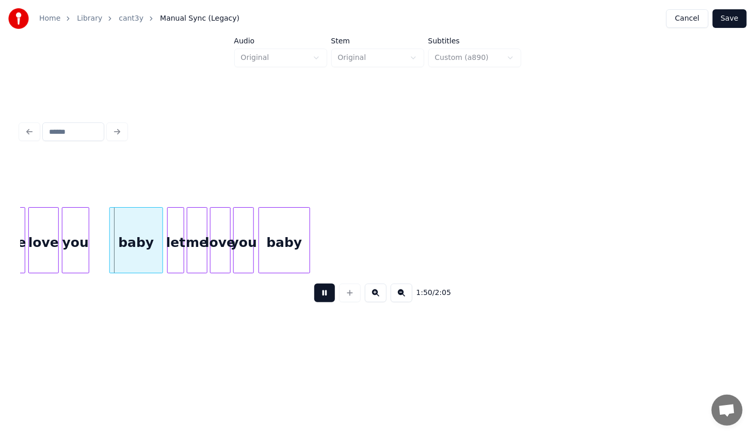
drag, startPoint x: 321, startPoint y: 292, endPoint x: 276, endPoint y: 287, distance: 45.1
click at [320, 292] on button at bounding box center [324, 292] width 21 height 19
click at [107, 261] on div at bounding box center [108, 239] width 3 height 65
click at [322, 294] on button at bounding box center [324, 292] width 21 height 19
click at [321, 294] on button at bounding box center [324, 292] width 21 height 19
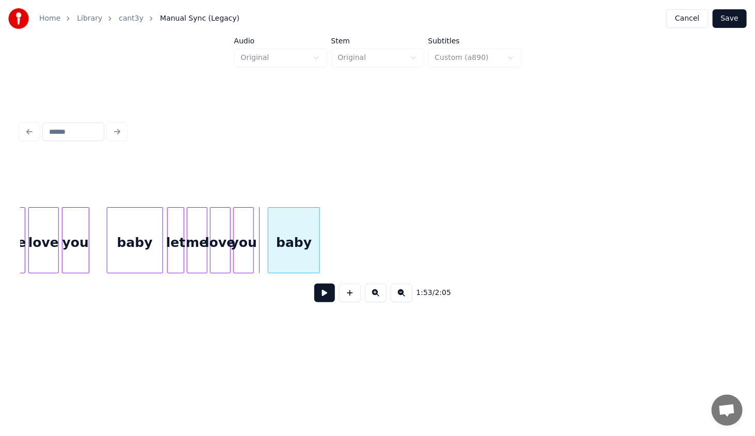
click at [294, 257] on div "baby" at bounding box center [293, 242] width 51 height 70
click at [252, 248] on div "you" at bounding box center [252, 242] width 20 height 70
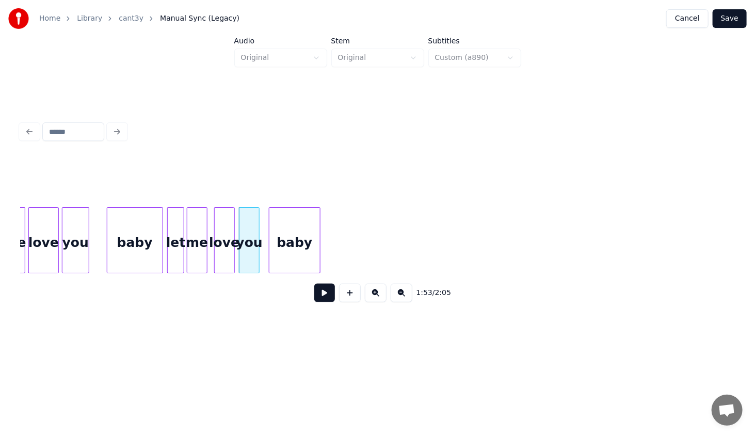
click at [229, 252] on div "love" at bounding box center [225, 242] width 20 height 70
click at [148, 261] on div "baby" at bounding box center [134, 242] width 55 height 70
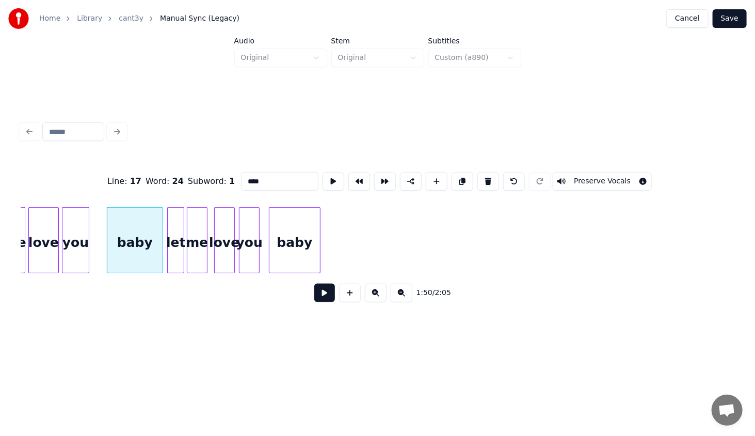
click at [321, 299] on button at bounding box center [324, 292] width 21 height 19
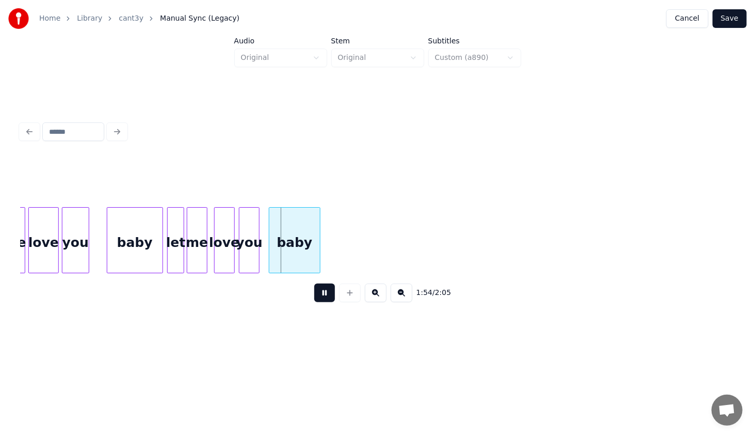
drag, startPoint x: 317, startPoint y: 294, endPoint x: 282, endPoint y: 255, distance: 52.2
click at [316, 294] on button at bounding box center [324, 292] width 21 height 19
click at [296, 250] on div "baby" at bounding box center [294, 242] width 51 height 70
click at [255, 248] on div "you" at bounding box center [260, 242] width 20 height 70
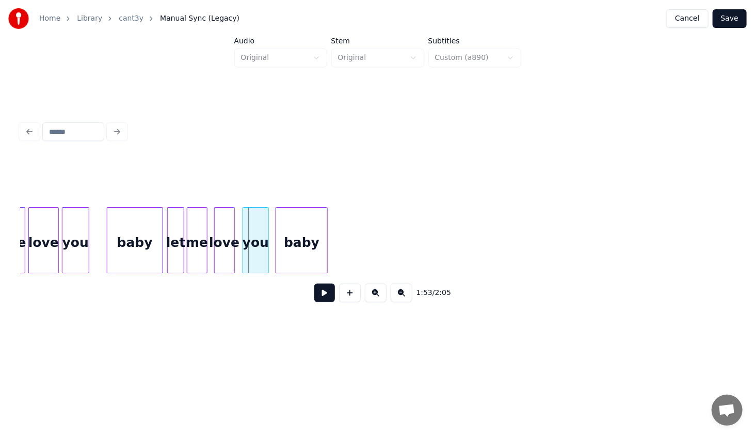
click at [244, 249] on div at bounding box center [244, 239] width 3 height 65
click at [327, 266] on div at bounding box center [326, 239] width 3 height 65
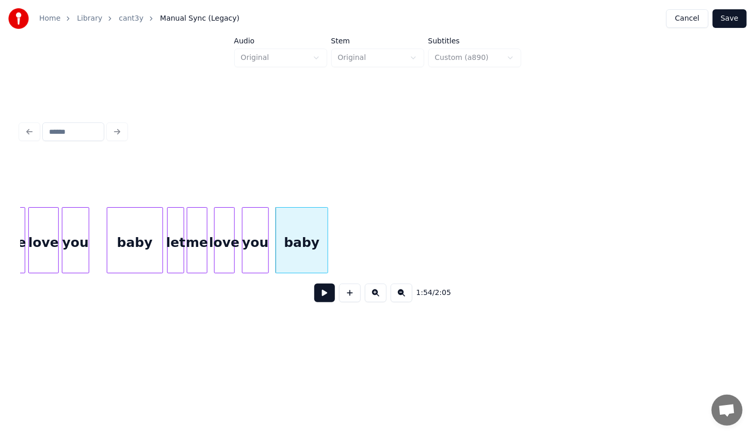
click at [137, 241] on div "baby" at bounding box center [134, 242] width 55 height 70
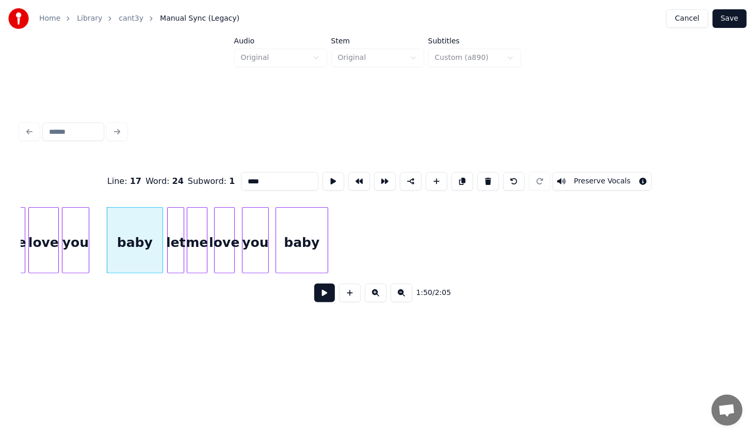
click at [324, 296] on button at bounding box center [324, 292] width 21 height 19
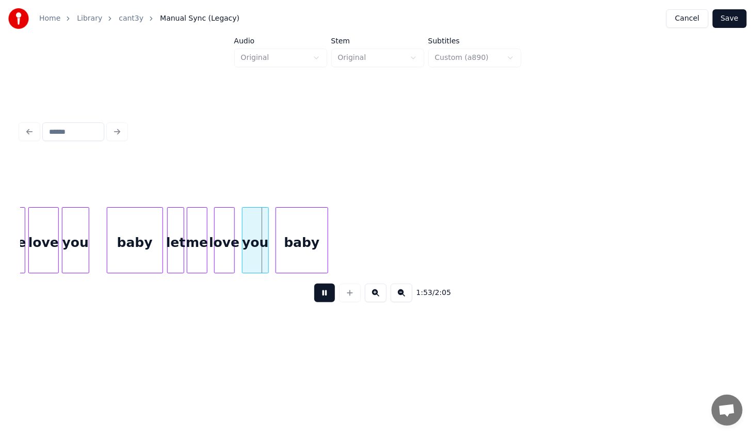
click at [318, 293] on button at bounding box center [324, 292] width 21 height 19
click at [259, 251] on div "you" at bounding box center [263, 242] width 26 height 70
click at [243, 254] on div at bounding box center [243, 239] width 3 height 65
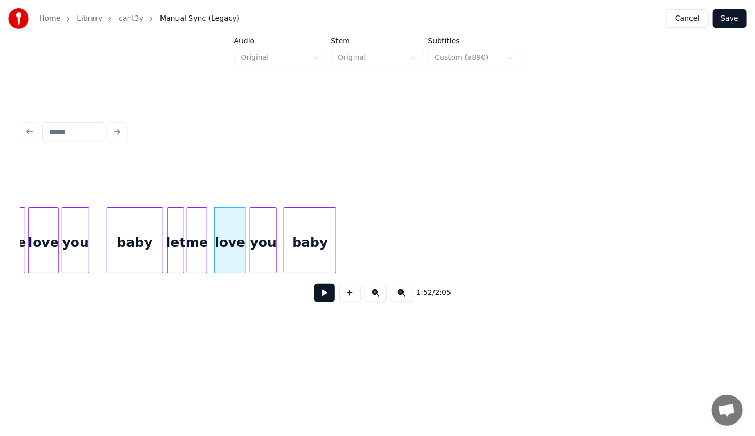
click at [302, 251] on div "baby" at bounding box center [309, 242] width 51 height 70
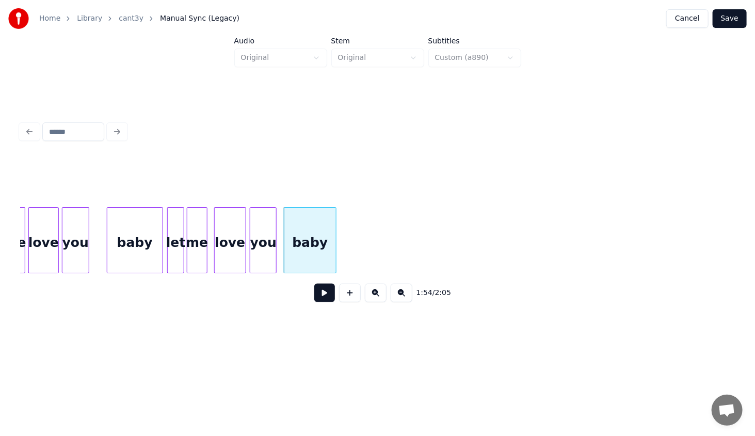
click at [234, 247] on div "love" at bounding box center [230, 242] width 31 height 70
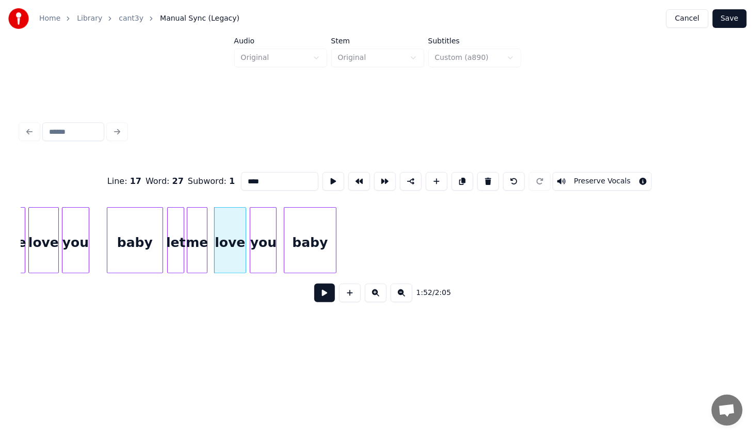
click at [324, 293] on button at bounding box center [324, 292] width 21 height 19
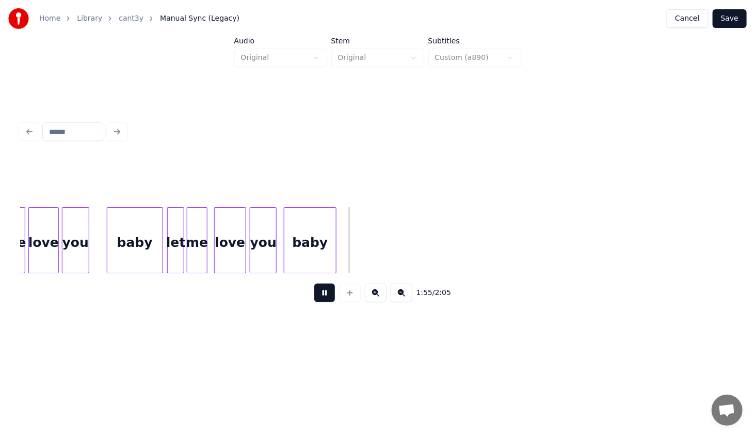
click at [318, 289] on button at bounding box center [324, 292] width 21 height 19
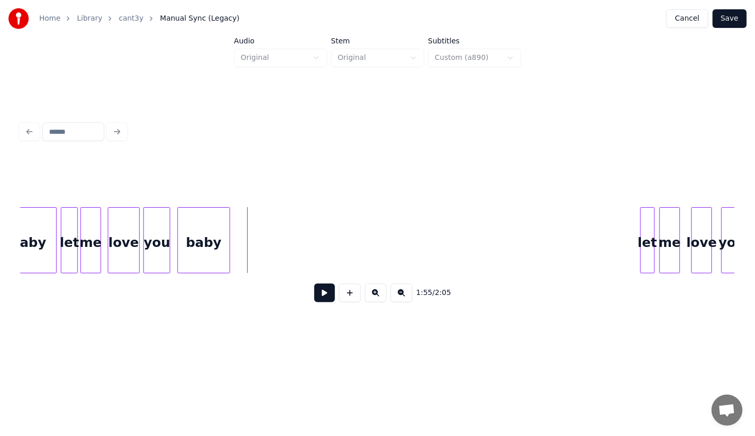
scroll to position [0, 5729]
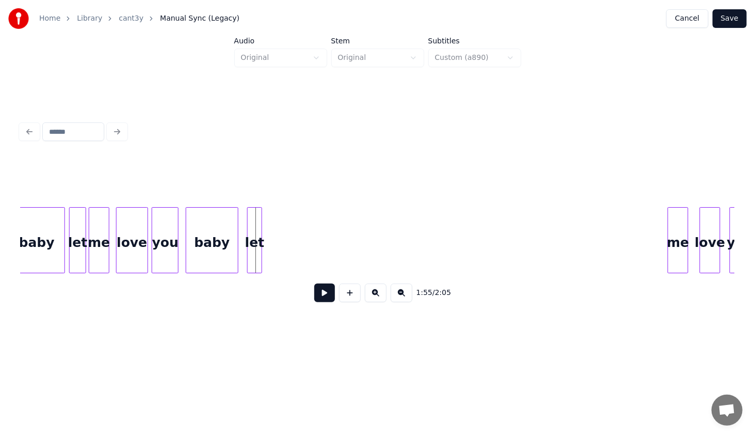
click at [253, 232] on div "let" at bounding box center [255, 242] width 14 height 70
click at [277, 251] on div "me" at bounding box center [277, 242] width 20 height 70
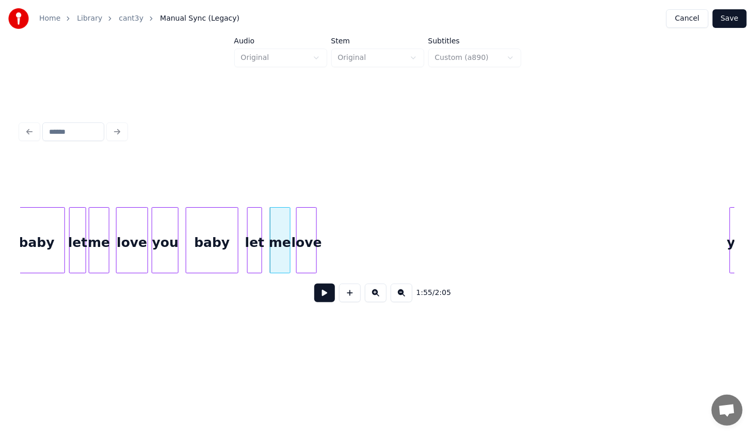
click at [308, 261] on div "love" at bounding box center [307, 242] width 20 height 70
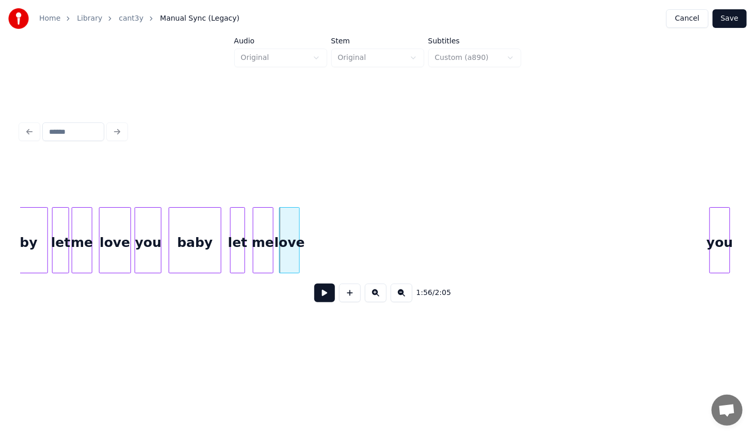
scroll to position [0, 5746]
click at [324, 232] on div "you" at bounding box center [320, 242] width 20 height 70
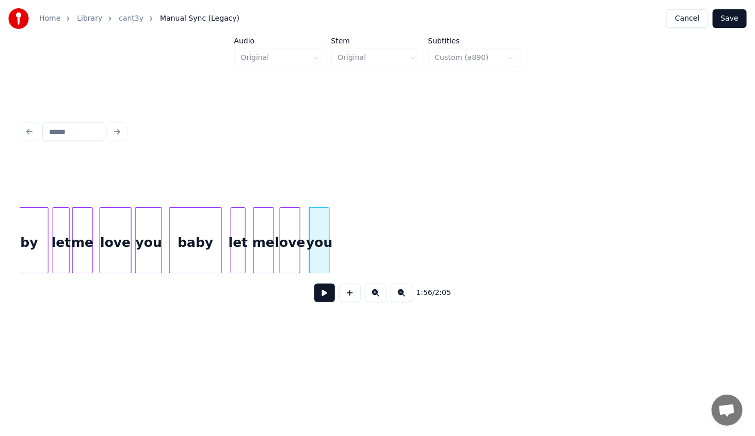
click at [178, 256] on div "baby" at bounding box center [195, 242] width 51 height 70
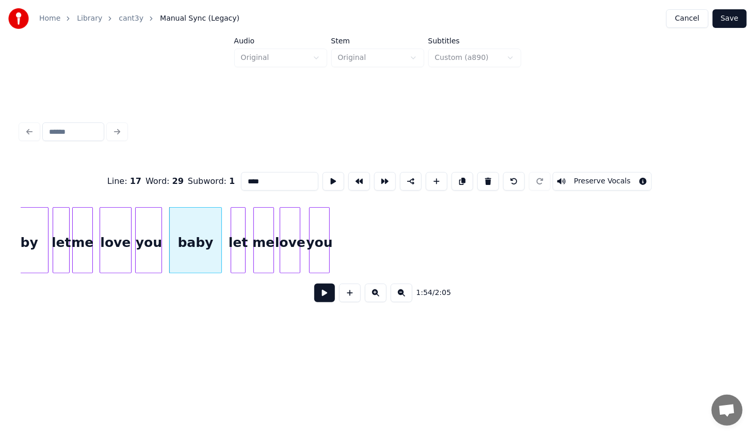
click at [325, 299] on button at bounding box center [324, 292] width 21 height 19
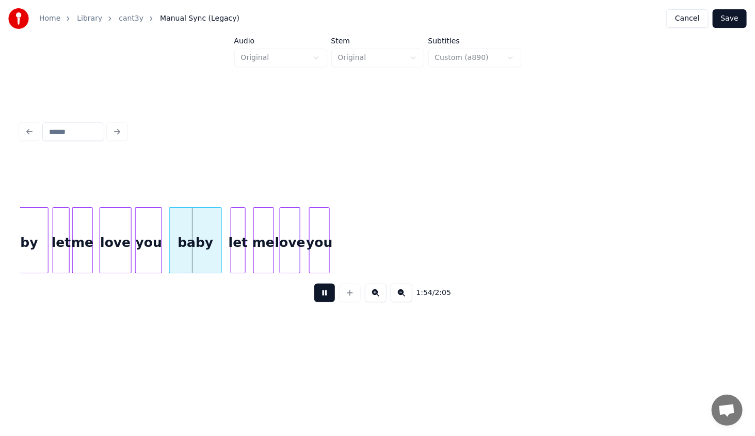
click at [325, 299] on button at bounding box center [324, 292] width 21 height 19
click at [196, 264] on div "baby" at bounding box center [195, 242] width 51 height 70
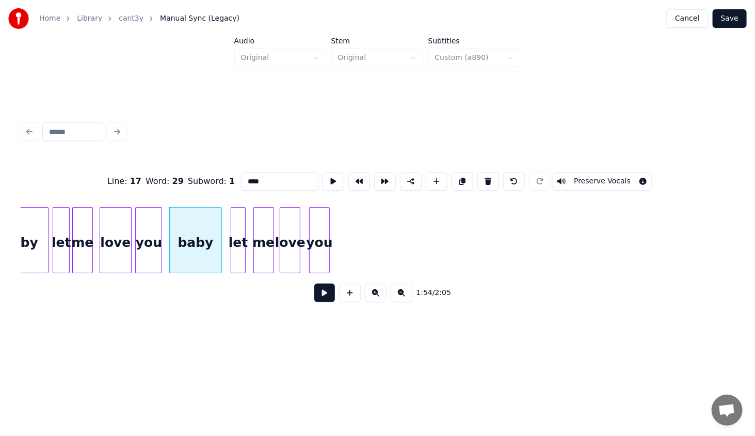
click at [326, 294] on button at bounding box center [324, 292] width 21 height 19
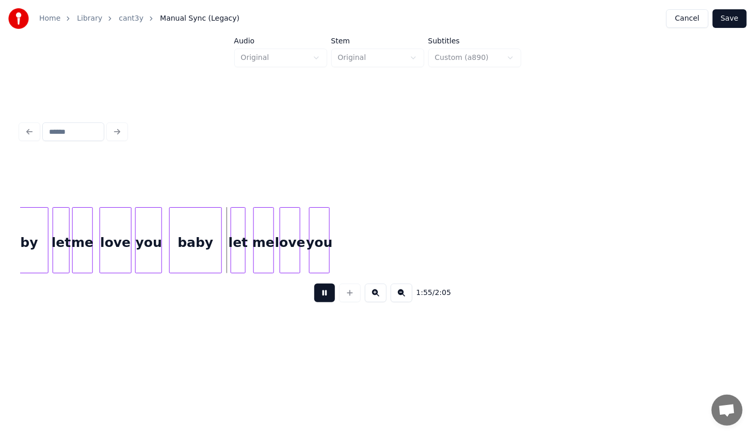
click at [326, 294] on button at bounding box center [324, 292] width 21 height 19
click at [338, 262] on div "you" at bounding box center [329, 242] width 20 height 70
click at [314, 260] on div "love" at bounding box center [305, 242] width 20 height 70
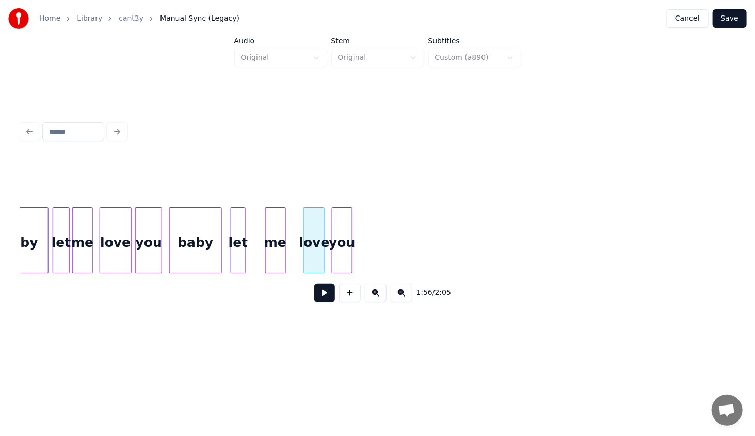
click at [279, 255] on div "me" at bounding box center [276, 242] width 20 height 70
click at [251, 258] on div "let" at bounding box center [244, 242] width 14 height 70
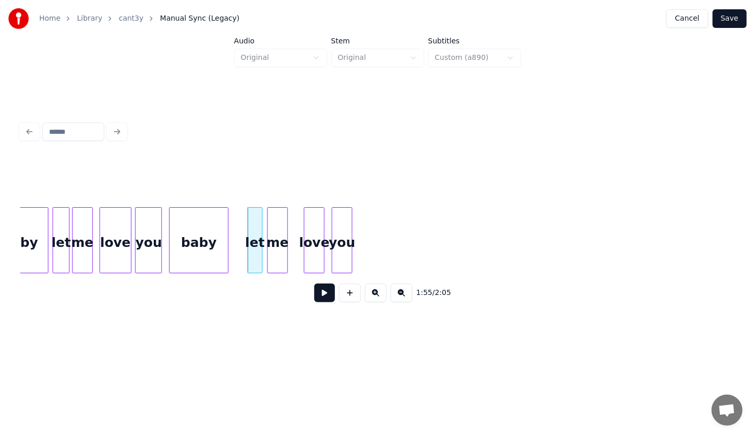
click at [228, 257] on div at bounding box center [226, 239] width 3 height 65
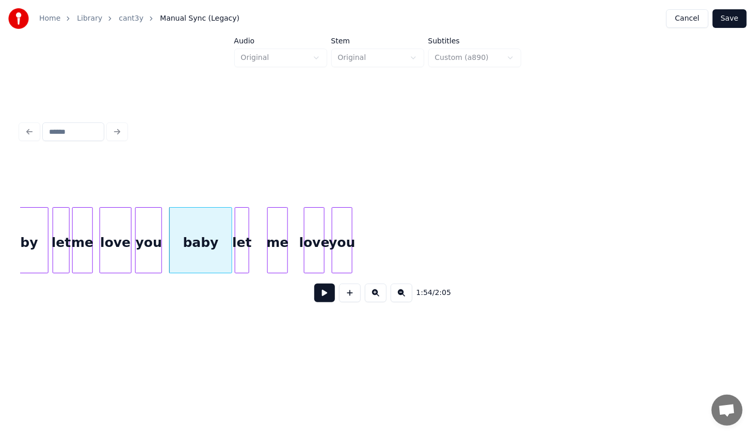
click at [244, 259] on div "let" at bounding box center [242, 242] width 14 height 70
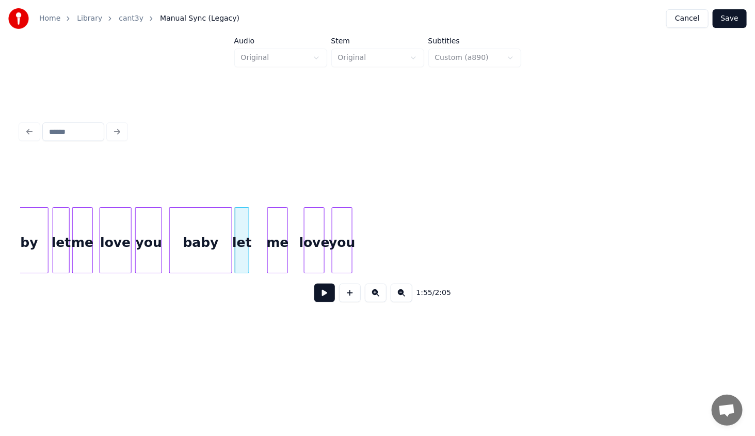
click at [229, 251] on div at bounding box center [230, 239] width 3 height 65
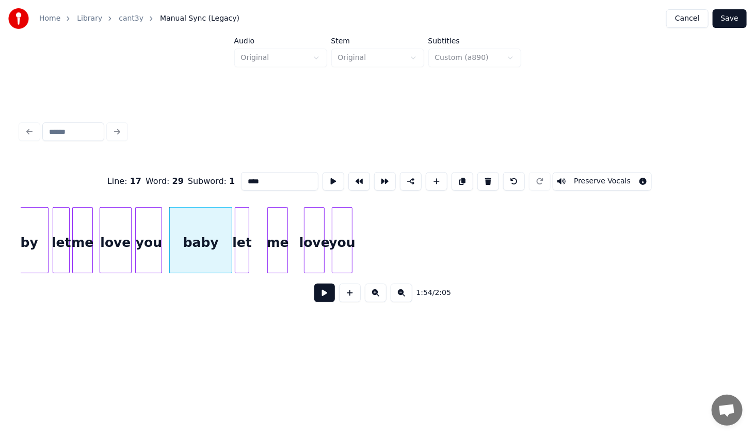
click at [325, 297] on button at bounding box center [324, 292] width 21 height 19
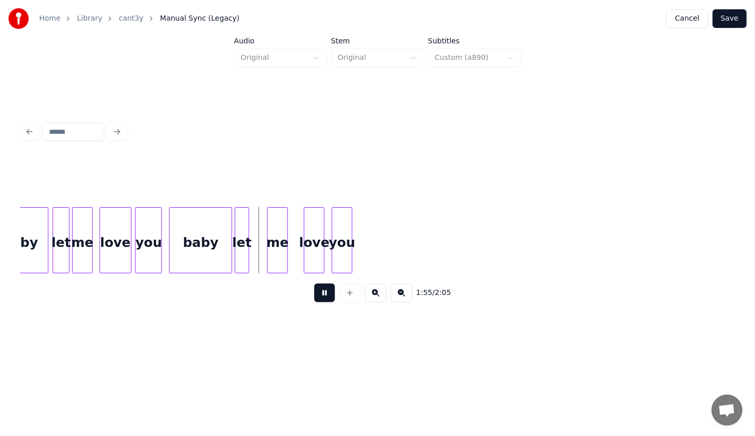
drag, startPoint x: 323, startPoint y: 297, endPoint x: 313, endPoint y: 288, distance: 13.5
click at [323, 297] on button at bounding box center [324, 292] width 21 height 19
click at [264, 254] on div "me" at bounding box center [263, 242] width 20 height 70
click at [286, 261] on div "love" at bounding box center [290, 242] width 20 height 70
click at [314, 259] on div "you" at bounding box center [316, 242] width 20 height 70
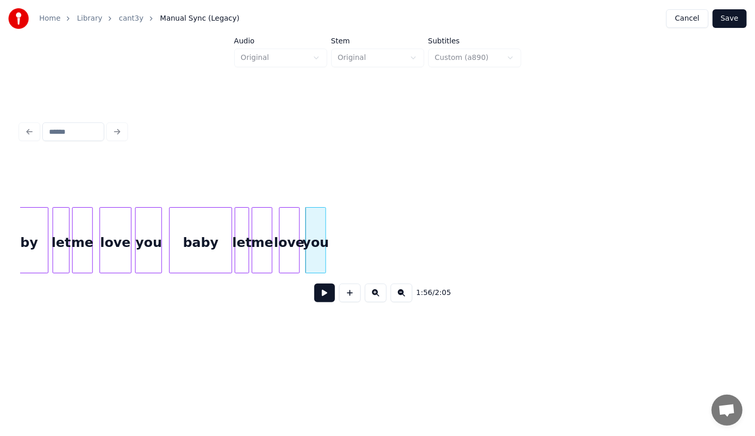
click at [203, 239] on div "baby" at bounding box center [201, 242] width 62 height 70
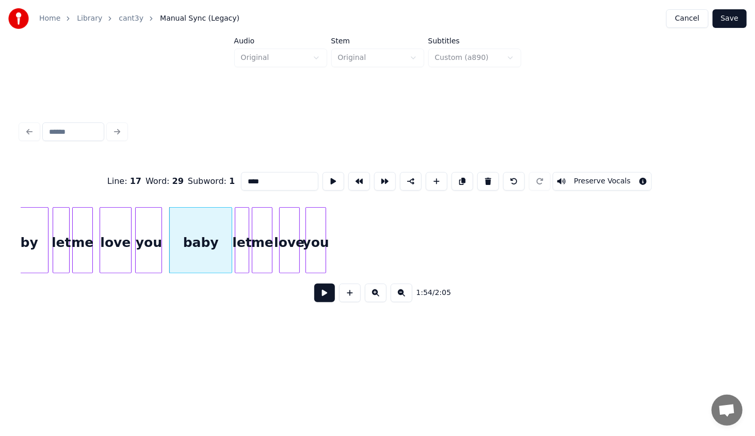
click at [323, 294] on button at bounding box center [324, 292] width 21 height 19
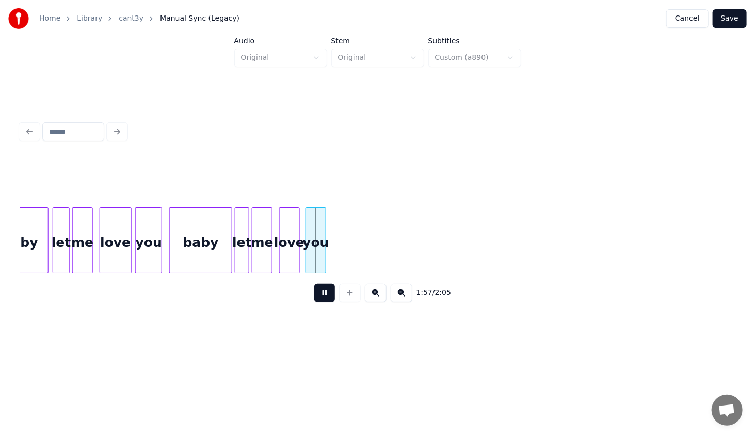
click at [320, 294] on button at bounding box center [324, 292] width 21 height 19
click at [330, 261] on div "you" at bounding box center [325, 242] width 20 height 70
click at [307, 255] on div "love" at bounding box center [304, 242] width 20 height 70
click at [291, 258] on div at bounding box center [291, 239] width 3 height 65
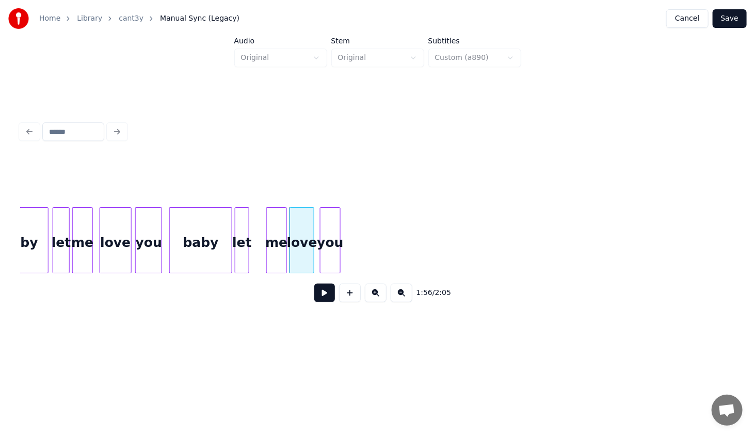
click at [279, 261] on div "me" at bounding box center [277, 242] width 20 height 70
click at [259, 264] on div at bounding box center [258, 239] width 3 height 65
click at [206, 242] on div "baby" at bounding box center [201, 242] width 62 height 70
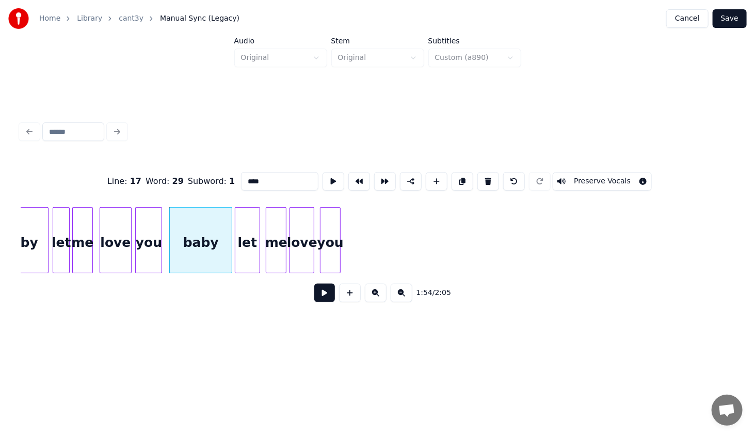
click at [321, 296] on button at bounding box center [324, 292] width 21 height 19
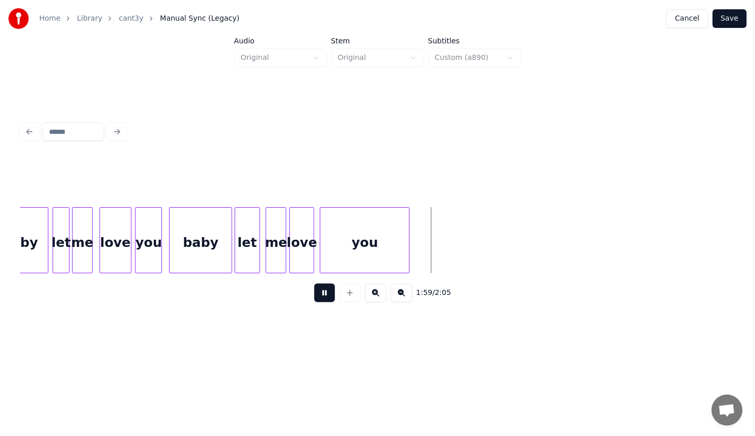
click at [409, 263] on div at bounding box center [407, 239] width 3 height 65
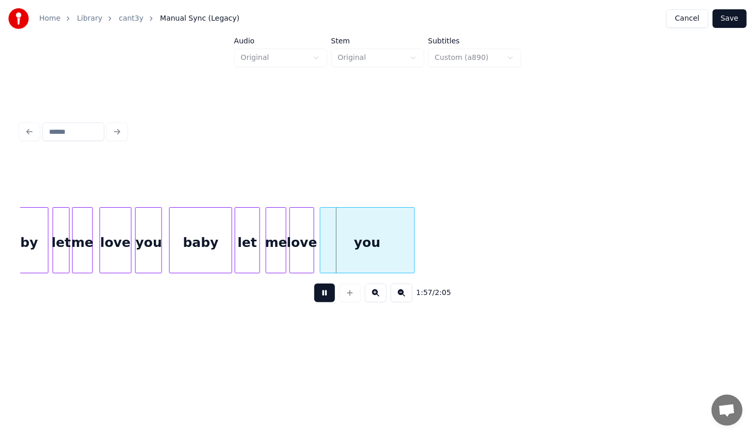
click at [229, 215] on div at bounding box center [230, 239] width 3 height 65
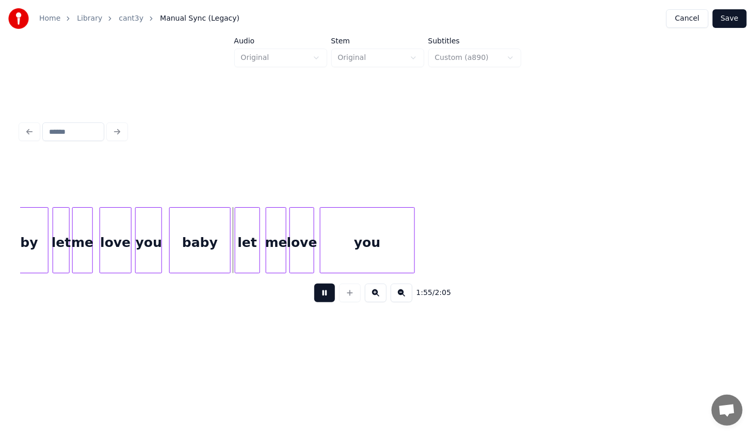
click at [324, 292] on button at bounding box center [324, 292] width 21 height 19
click at [219, 247] on div "baby" at bounding box center [200, 242] width 60 height 70
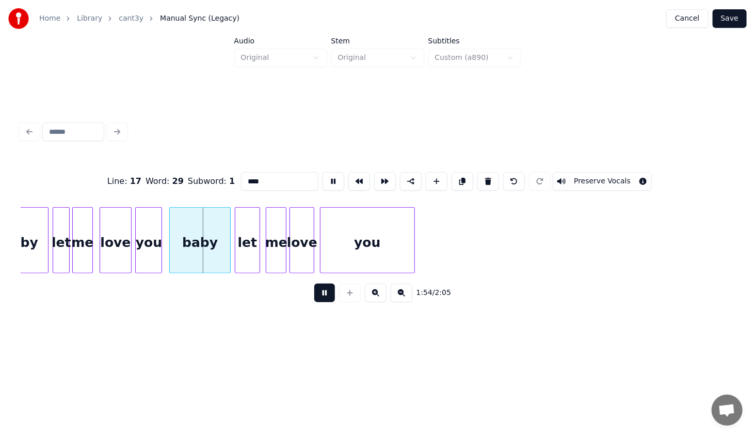
drag, startPoint x: 316, startPoint y: 292, endPoint x: 321, endPoint y: 296, distance: 6.3
click at [321, 296] on button at bounding box center [324, 292] width 21 height 19
click at [203, 231] on div "baby" at bounding box center [200, 242] width 60 height 70
click at [323, 294] on button at bounding box center [324, 292] width 21 height 19
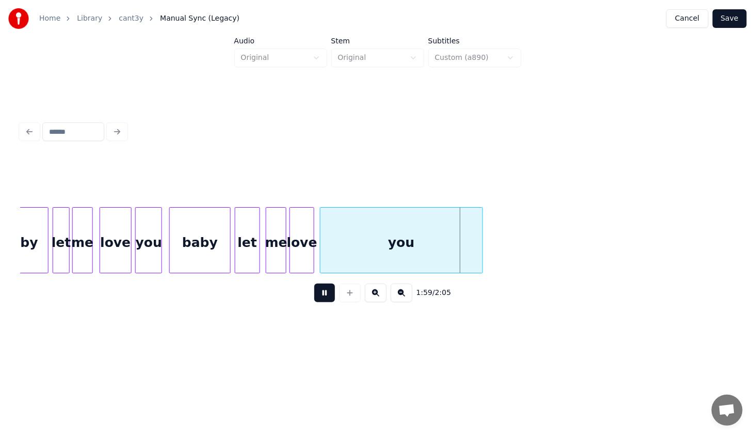
click at [480, 257] on div at bounding box center [480, 239] width 3 height 65
click at [733, 17] on button "Save" at bounding box center [730, 18] width 34 height 19
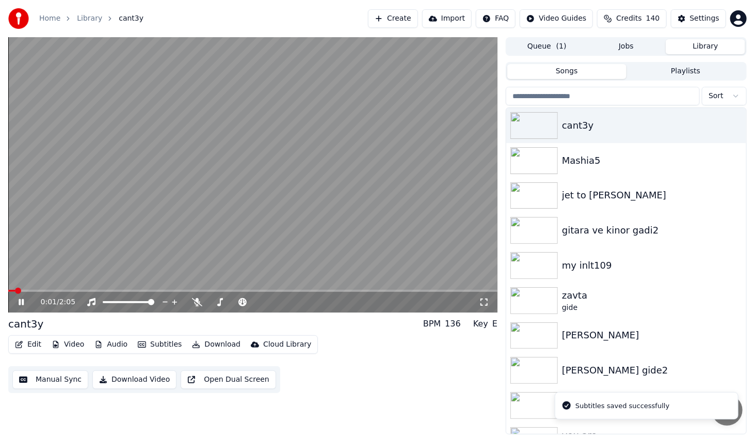
click at [264, 290] on span at bounding box center [252, 290] width 489 height 2
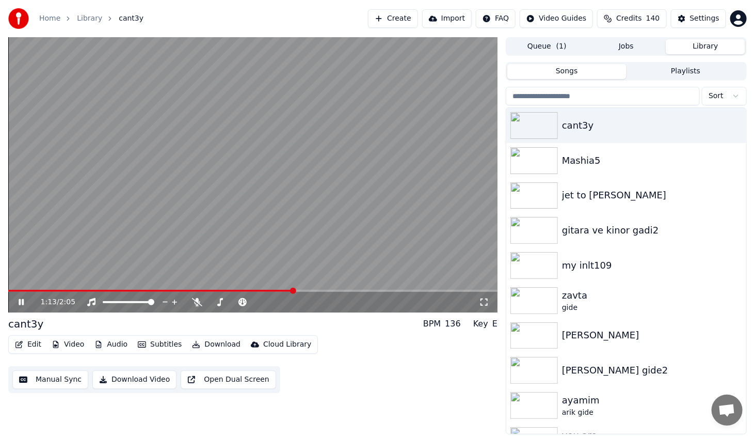
click at [297, 292] on span at bounding box center [252, 290] width 489 height 2
click at [321, 292] on span at bounding box center [252, 290] width 489 height 2
click at [15, 296] on div "1:52 / 2:05" at bounding box center [252, 302] width 489 height 21
click at [18, 299] on icon at bounding box center [29, 302] width 24 height 8
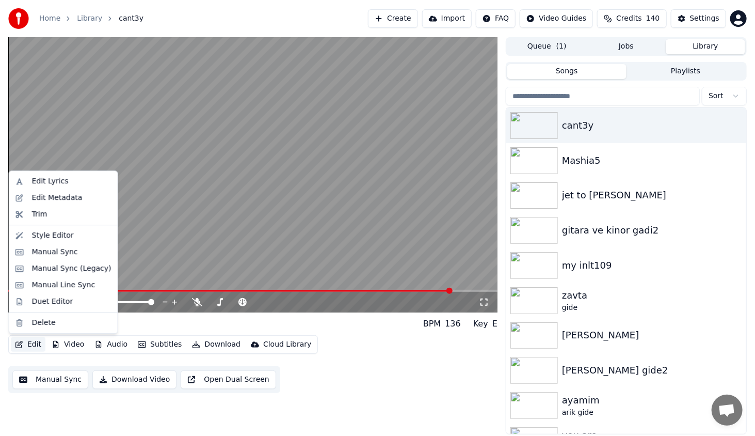
click at [36, 337] on button "Edit" at bounding box center [28, 344] width 35 height 14
click at [77, 266] on div "Manual Sync (Legacy)" at bounding box center [71, 268] width 79 height 10
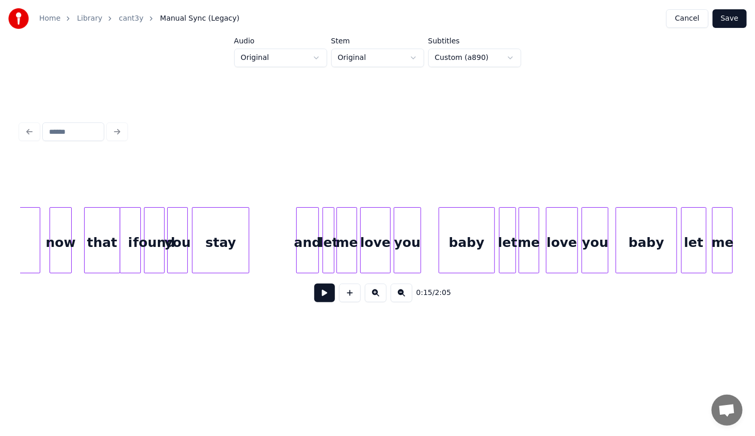
scroll to position [0, 5310]
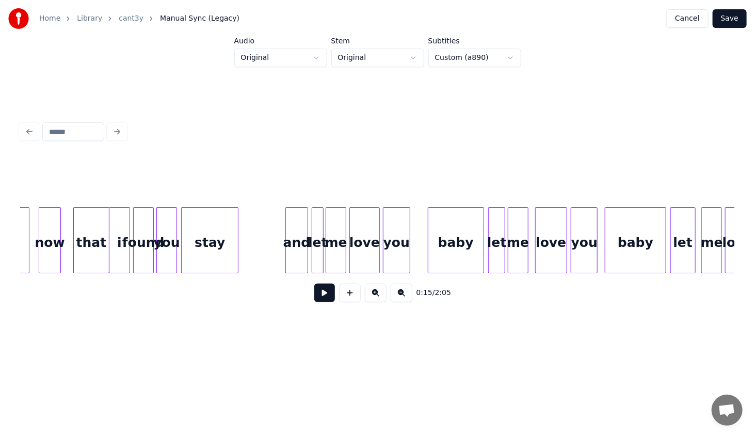
click at [305, 244] on div at bounding box center [305, 239] width 3 height 65
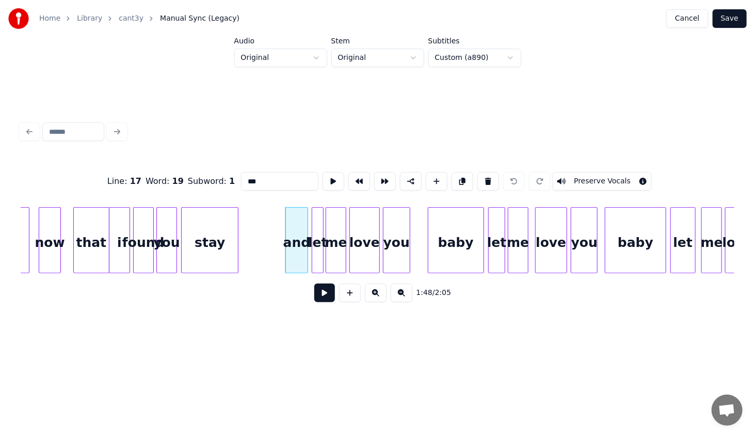
click at [330, 296] on button at bounding box center [324, 292] width 21 height 19
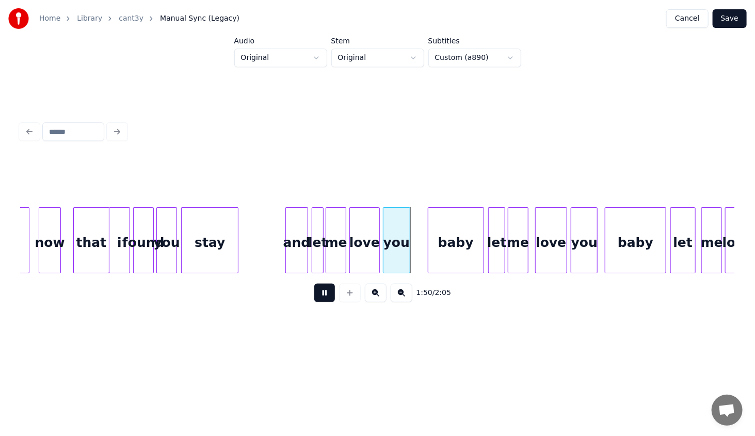
click at [330, 296] on button at bounding box center [324, 292] width 21 height 19
click at [405, 253] on div at bounding box center [404, 239] width 3 height 65
click at [436, 244] on div "baby" at bounding box center [439, 242] width 55 height 70
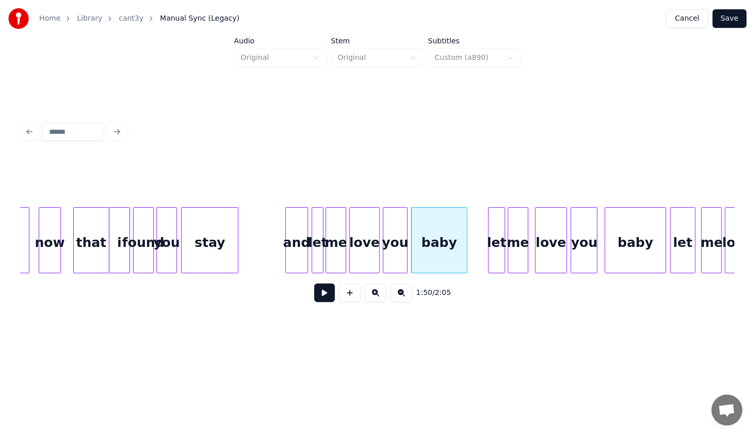
click at [387, 240] on div "you" at bounding box center [395, 242] width 24 height 70
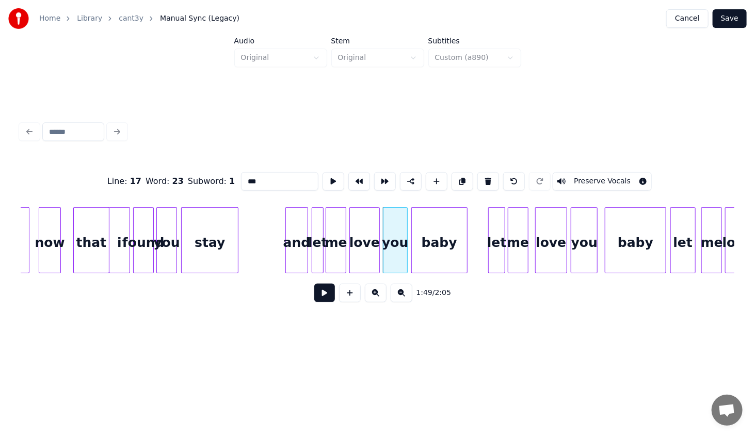
click at [327, 298] on button at bounding box center [324, 292] width 21 height 19
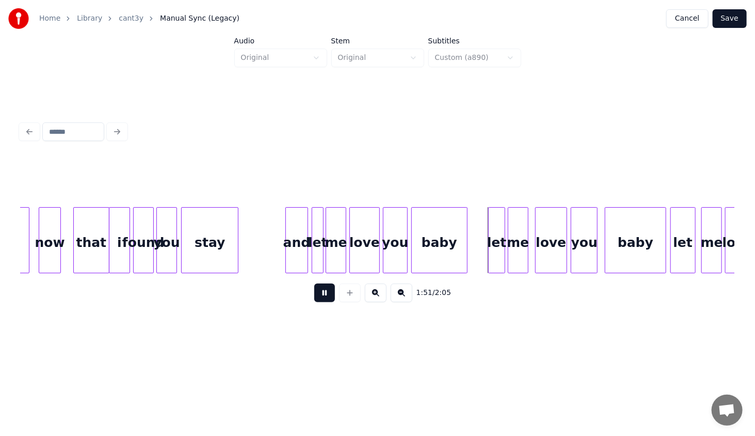
click at [327, 298] on button at bounding box center [324, 292] width 21 height 19
click at [479, 260] on div at bounding box center [480, 239] width 3 height 65
click at [488, 252] on div "let" at bounding box center [492, 242] width 26 height 70
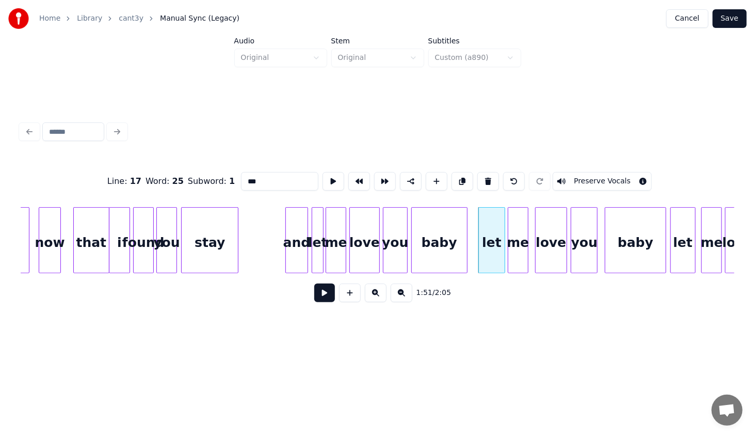
click at [317, 299] on button at bounding box center [324, 292] width 21 height 19
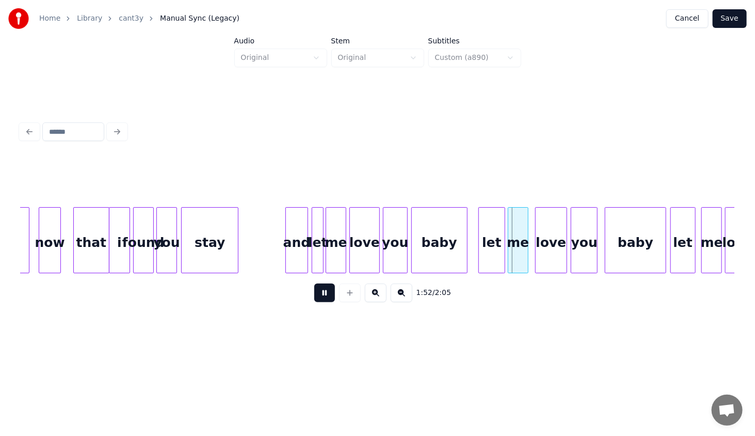
click at [317, 299] on button at bounding box center [324, 292] width 21 height 19
click at [494, 240] on div "let" at bounding box center [492, 242] width 26 height 70
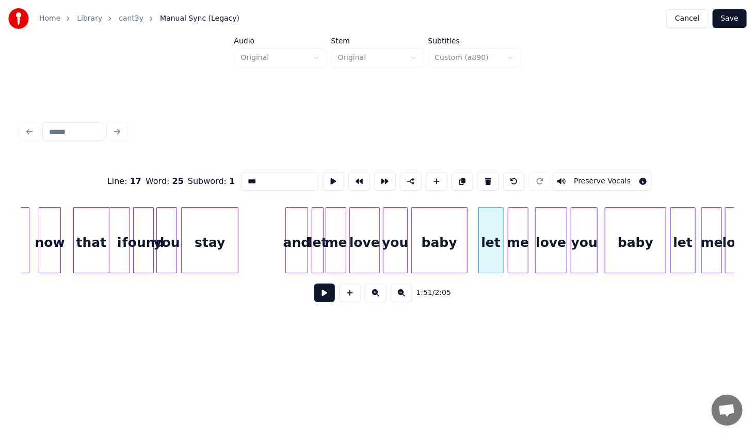
click at [503, 248] on div at bounding box center [501, 239] width 3 height 65
click at [498, 248] on div at bounding box center [498, 239] width 3 height 65
click at [515, 241] on div "me" at bounding box center [513, 242] width 20 height 70
click at [328, 294] on button at bounding box center [324, 292] width 21 height 19
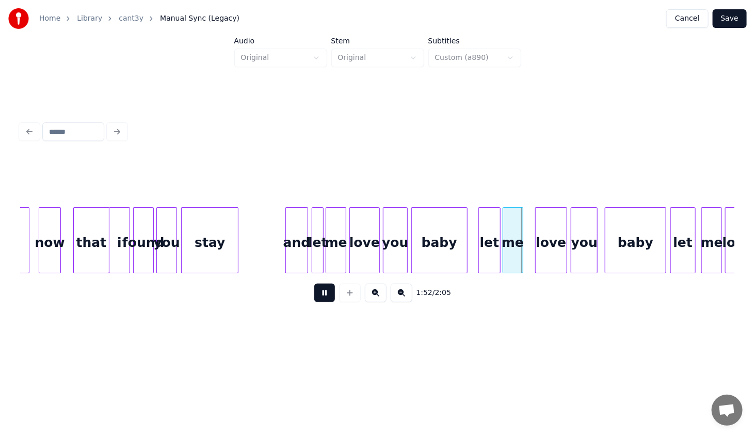
drag, startPoint x: 328, startPoint y: 294, endPoint x: 346, endPoint y: 289, distance: 18.1
click at [346, 289] on div "1:52 / 2:05" at bounding box center [377, 292] width 697 height 23
click at [492, 232] on div "let" at bounding box center [489, 242] width 21 height 70
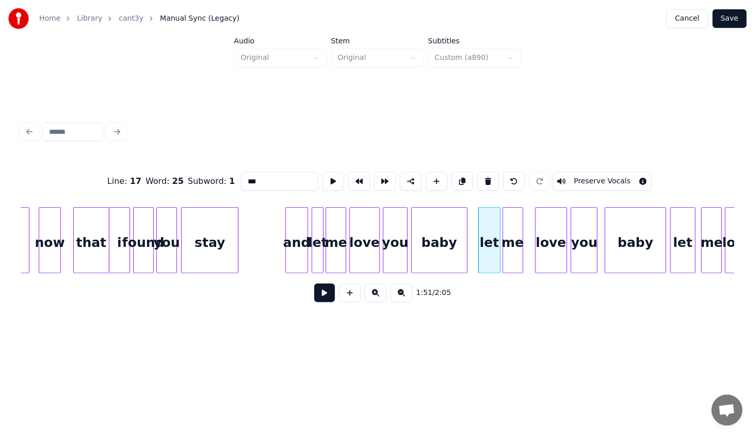
click at [326, 292] on button at bounding box center [324, 292] width 21 height 19
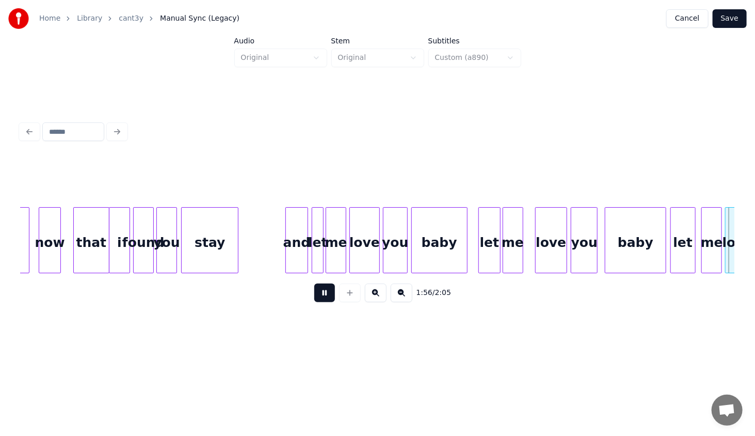
scroll to position [0, 5746]
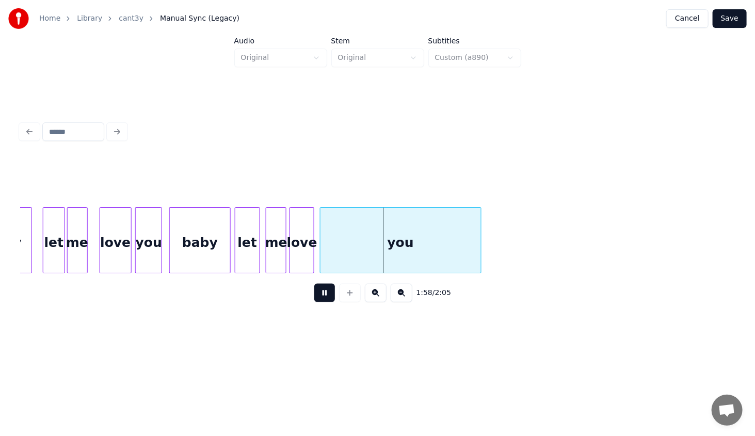
click at [328, 292] on button at bounding box center [324, 292] width 21 height 19
click at [735, 18] on button "Save" at bounding box center [730, 18] width 34 height 19
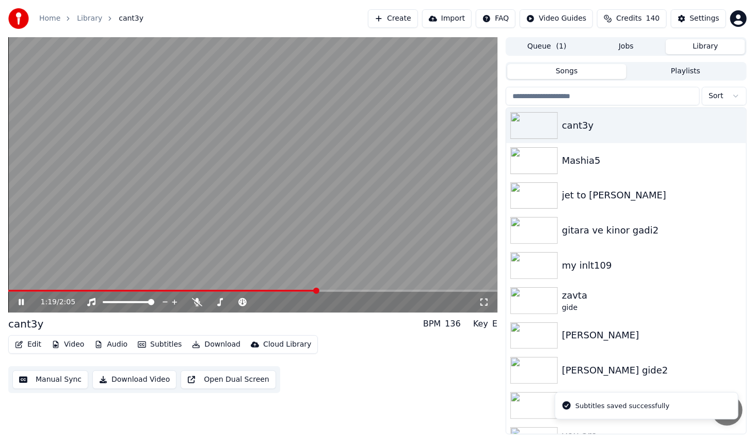
click at [315, 290] on span at bounding box center [252, 290] width 489 height 2
click at [347, 291] on span at bounding box center [252, 290] width 489 height 2
click at [368, 291] on span at bounding box center [252, 290] width 489 height 2
click at [22, 299] on icon at bounding box center [21, 302] width 5 height 6
click at [212, 342] on button "Download" at bounding box center [216, 344] width 57 height 14
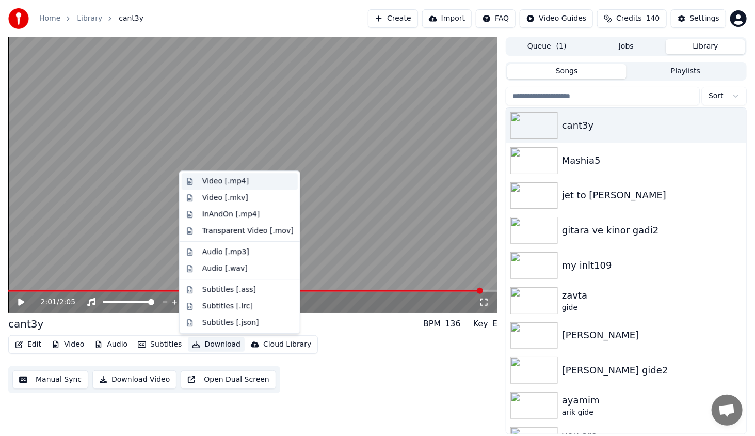
click at [245, 184] on div "Video [.mp4]" at bounding box center [247, 181] width 91 height 10
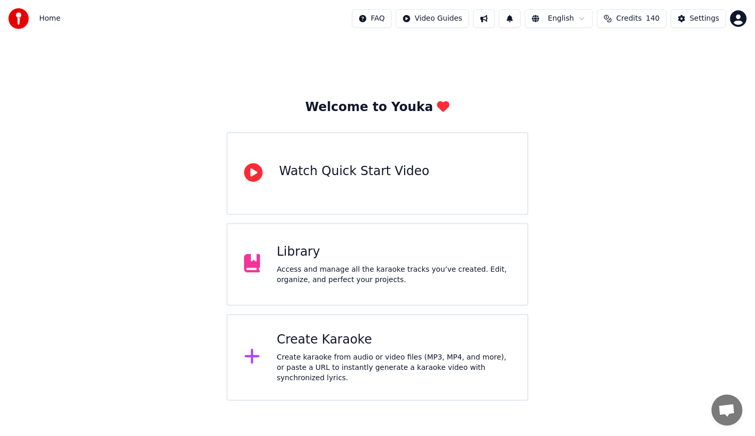
click at [361, 356] on div "Create karaoke from audio or video files (MP3, MP4, and more), or paste a URL t…" at bounding box center [394, 367] width 234 height 31
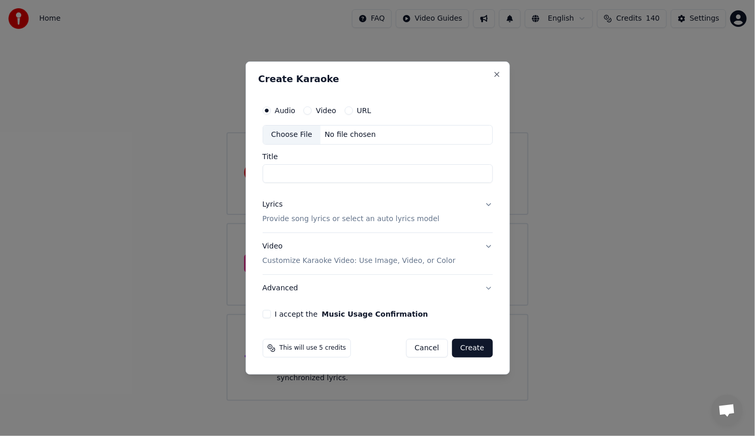
click at [281, 132] on div "Choose File" at bounding box center [292, 134] width 58 height 19
type input "**********"
click at [271, 206] on div "Lyrics" at bounding box center [272, 204] width 20 height 10
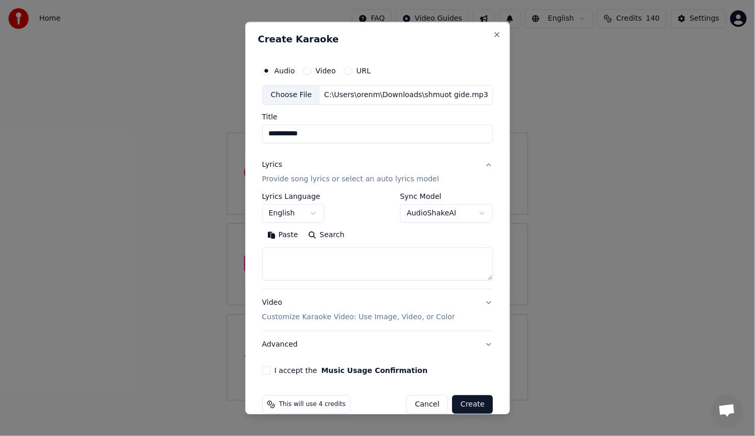
click at [300, 209] on body "**********" at bounding box center [377, 200] width 755 height 400
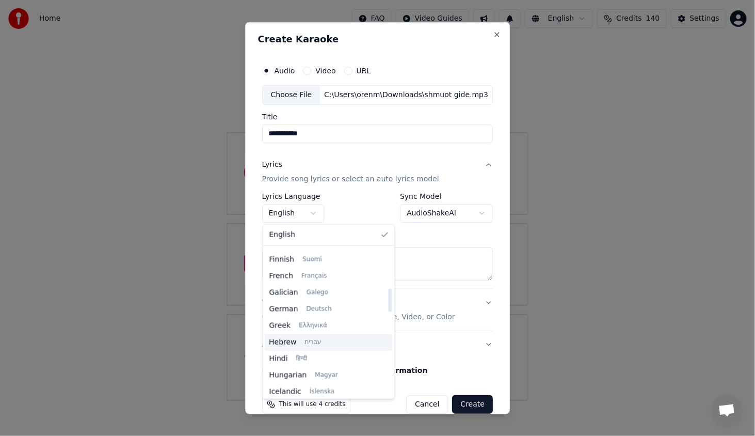
scroll to position [258, 0]
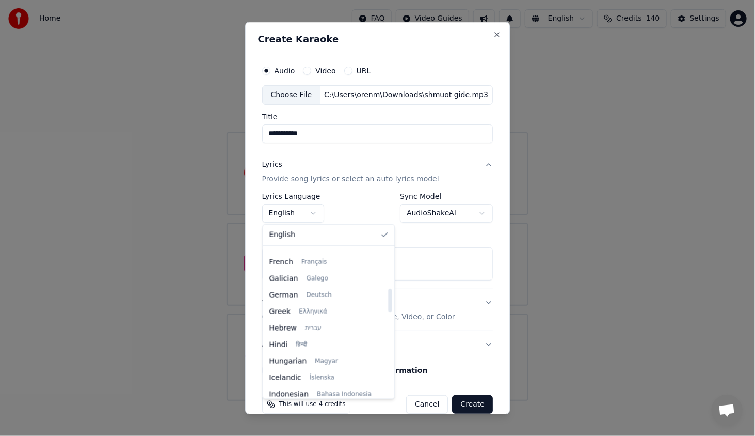
select select "**"
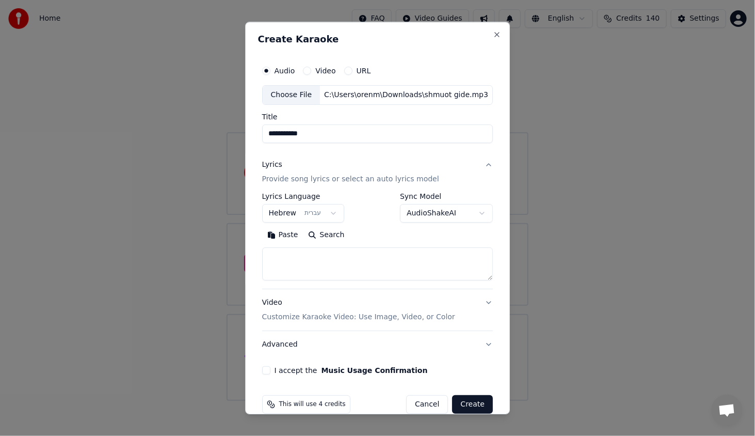
click at [289, 233] on button "Paste" at bounding box center [282, 235] width 41 height 17
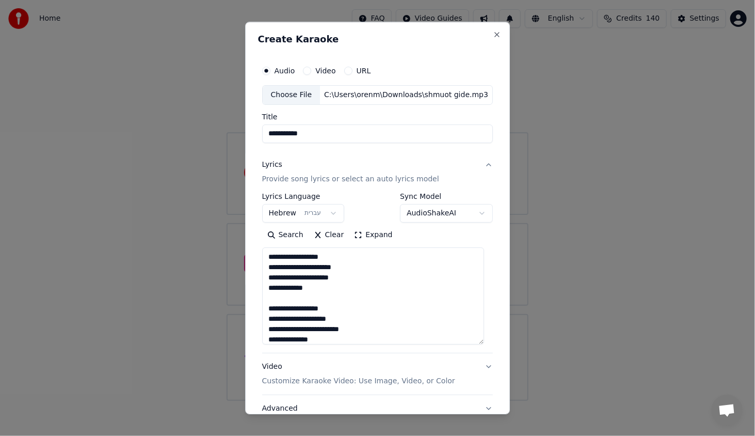
drag, startPoint x: 482, startPoint y: 275, endPoint x: 477, endPoint y: 302, distance: 27.3
click at [469, 338] on textarea "**********" at bounding box center [373, 295] width 222 height 97
click at [493, 213] on div "**********" at bounding box center [377, 218] width 265 height 392
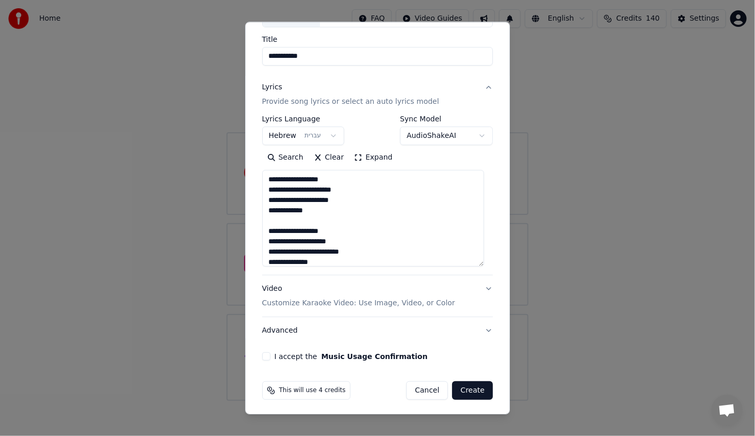
scroll to position [78, 0]
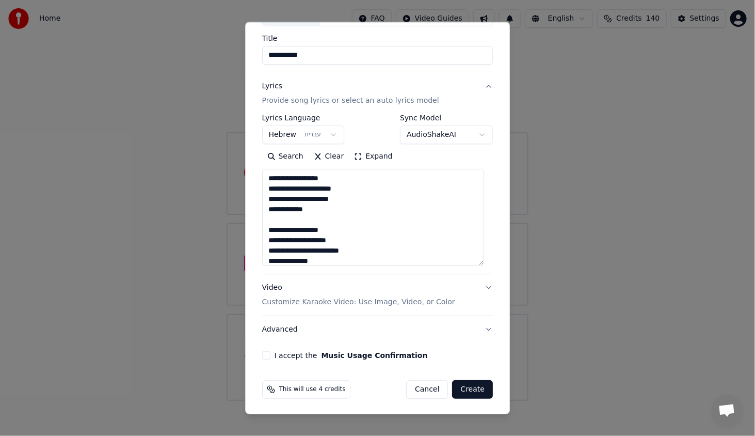
click at [267, 347] on div "**********" at bounding box center [377, 170] width 239 height 385
click at [266, 353] on button "I accept the Music Usage Confirmation" at bounding box center [266, 355] width 8 height 8
click at [459, 386] on button "Create" at bounding box center [473, 389] width 41 height 19
type textarea "**********"
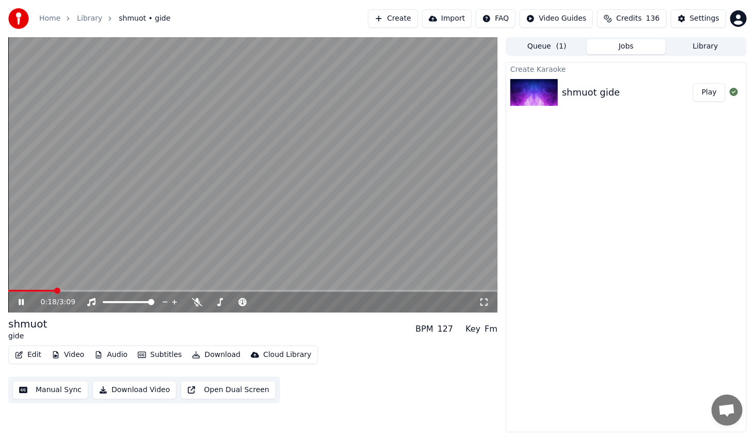
click at [55, 290] on span at bounding box center [31, 290] width 46 height 2
click at [39, 292] on span at bounding box center [23, 290] width 31 height 2
click at [38, 293] on div "0:13 / 3:09" at bounding box center [252, 302] width 489 height 21
click at [36, 292] on span at bounding box center [27, 290] width 39 height 2
click at [29, 289] on span at bounding box center [19, 290] width 23 height 2
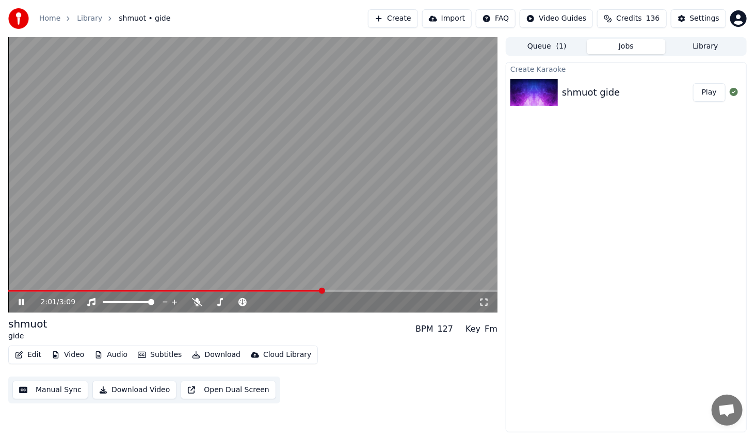
click at [15, 307] on div "2:01 / 3:09" at bounding box center [252, 302] width 481 height 10
click at [18, 300] on icon at bounding box center [29, 302] width 24 height 8
click at [31, 354] on button "Edit" at bounding box center [28, 354] width 35 height 14
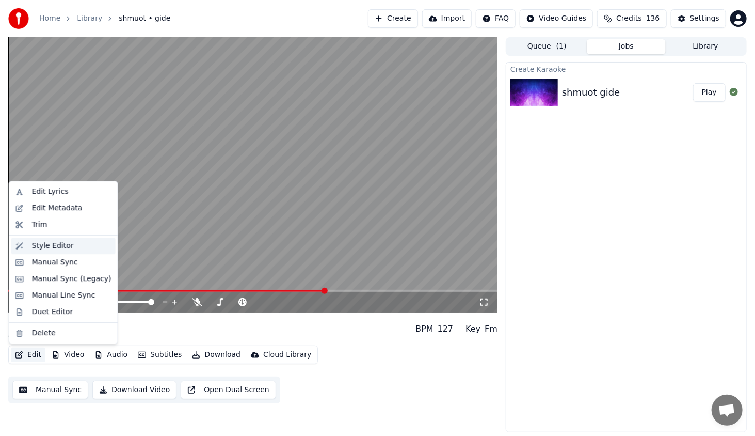
click at [64, 247] on div "Style Editor" at bounding box center [53, 245] width 42 height 10
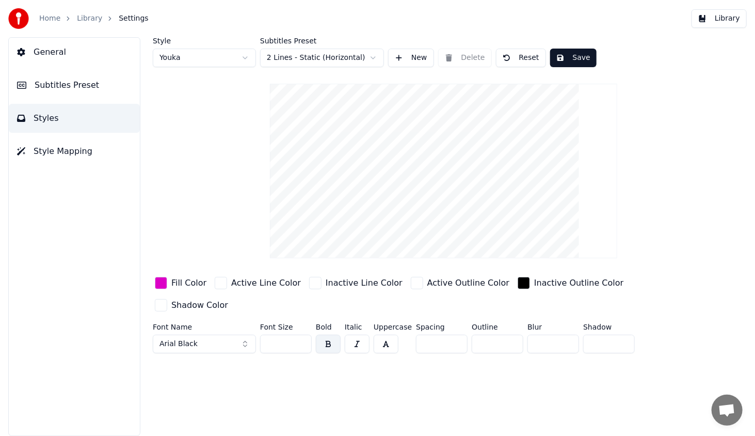
click at [162, 281] on div "button" at bounding box center [161, 283] width 12 height 12
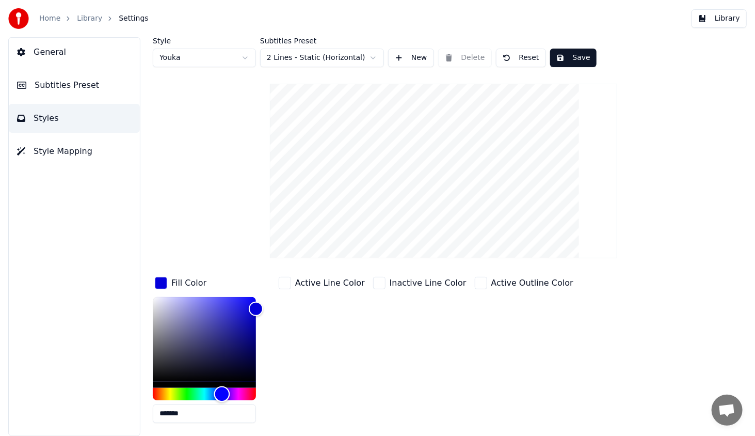
click at [222, 393] on div "Hue" at bounding box center [204, 394] width 103 height 12
drag, startPoint x: 248, startPoint y: 327, endPoint x: 207, endPoint y: 291, distance: 54.4
click at [207, 297] on div "Color" at bounding box center [204, 339] width 103 height 85
type input "*******"
drag, startPoint x: 207, startPoint y: 290, endPoint x: 223, endPoint y: 289, distance: 16.0
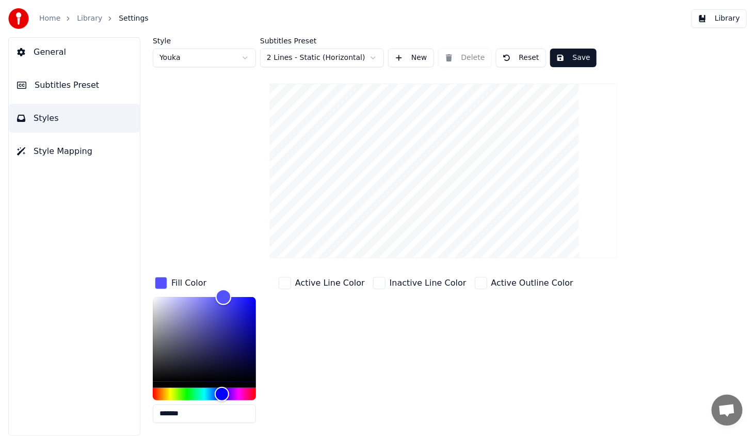
click at [223, 289] on div "Color" at bounding box center [224, 296] width 16 height 16
click at [167, 281] on div "Fill Color" at bounding box center [181, 283] width 56 height 17
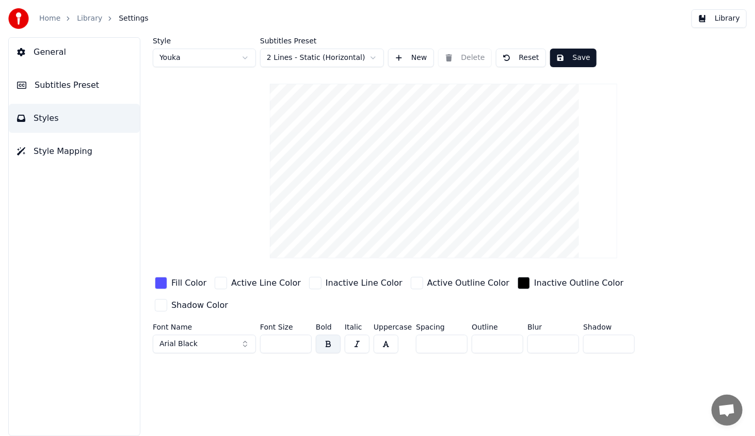
type input "*"
click at [506, 334] on input "*" at bounding box center [498, 343] width 52 height 19
click at [576, 55] on button "Save" at bounding box center [573, 58] width 46 height 19
click at [724, 21] on button "Library" at bounding box center [718, 18] width 55 height 19
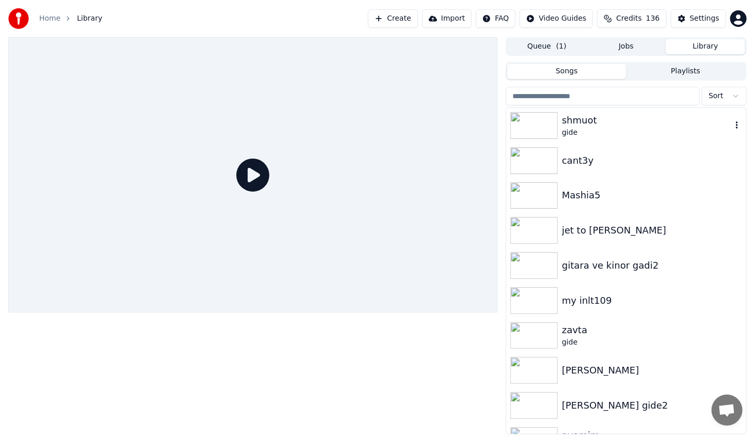
click at [543, 123] on img at bounding box center [533, 125] width 47 height 27
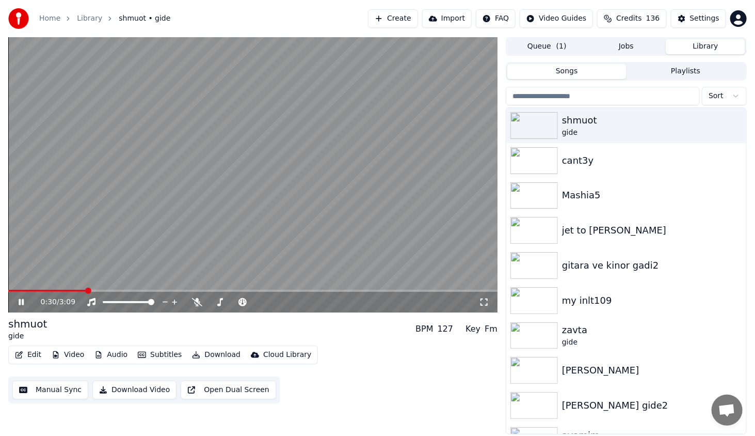
click at [86, 291] on span at bounding box center [252, 290] width 489 height 2
click at [480, 301] on icon at bounding box center [484, 302] width 10 height 8
click at [15, 301] on div "0:47 / 3:09" at bounding box center [252, 302] width 481 height 10
click at [20, 304] on icon at bounding box center [21, 302] width 5 height 6
click at [74, 356] on button "Video" at bounding box center [67, 354] width 41 height 14
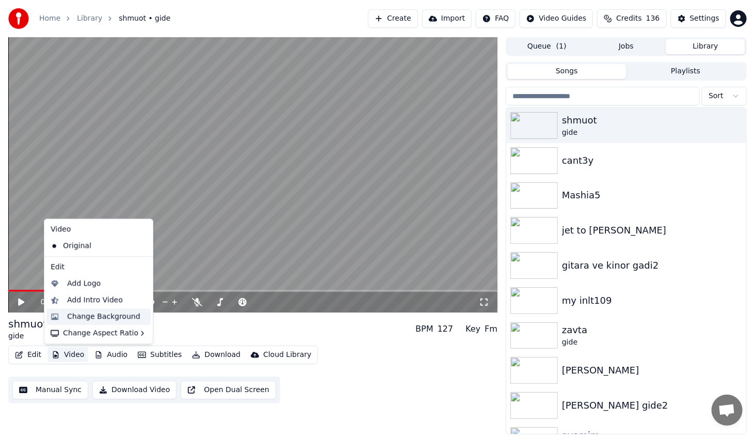
click at [100, 322] on div "Change Background" at bounding box center [98, 316] width 104 height 17
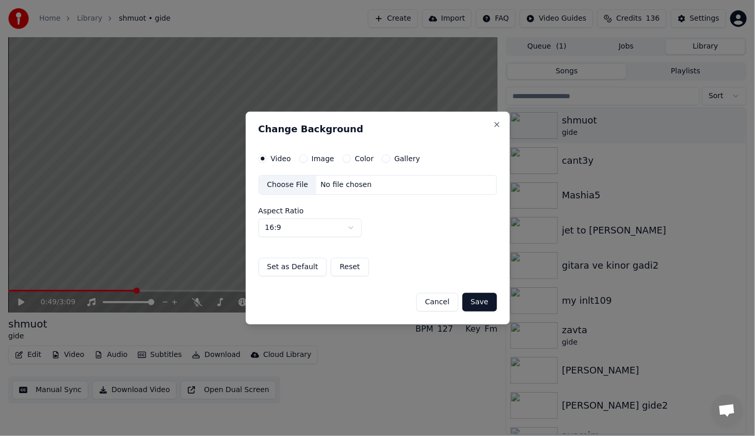
click at [344, 157] on button "Color" at bounding box center [347, 158] width 8 height 8
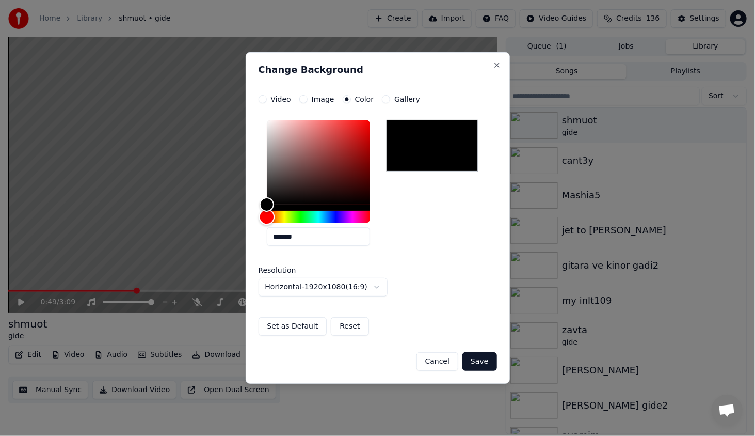
click at [300, 216] on div "Hue" at bounding box center [318, 217] width 103 height 12
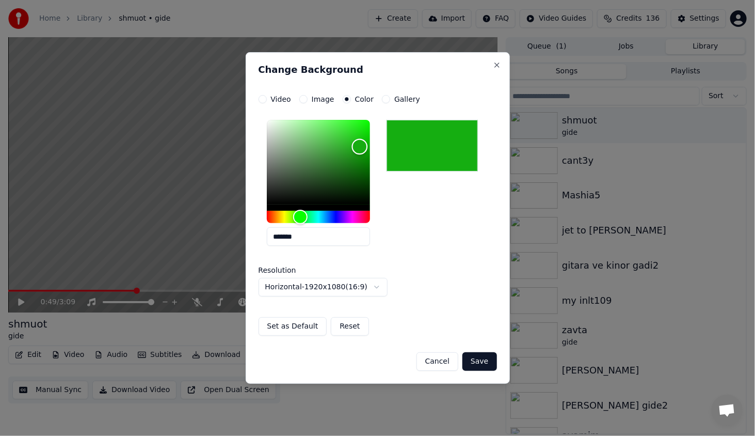
type input "*******"
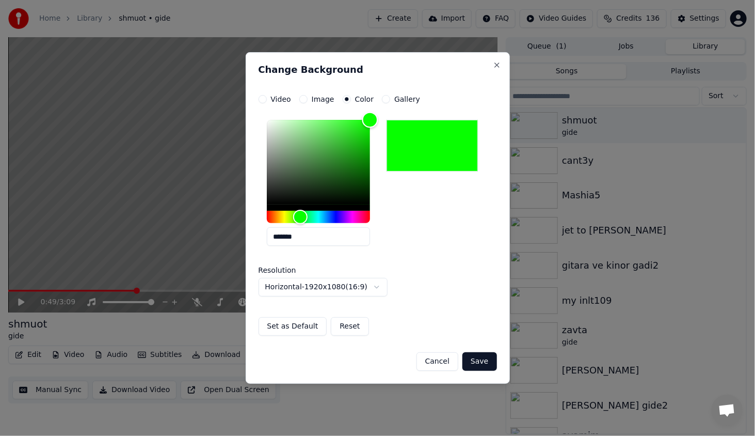
drag, startPoint x: 317, startPoint y: 194, endPoint x: 391, endPoint y: 105, distance: 115.0
click at [394, 86] on div "**********" at bounding box center [378, 217] width 264 height 331
click at [471, 356] on button "Save" at bounding box center [479, 361] width 34 height 19
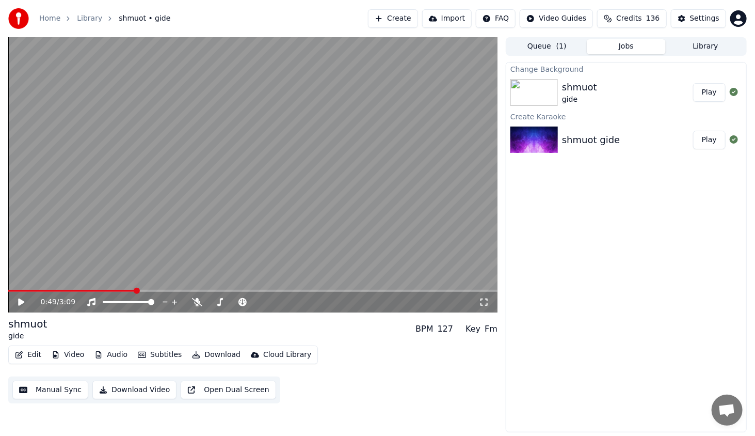
click at [711, 93] on button "Play" at bounding box center [709, 92] width 33 height 19
click at [24, 300] on icon at bounding box center [29, 302] width 24 height 8
click at [194, 351] on button "Download" at bounding box center [216, 354] width 57 height 14
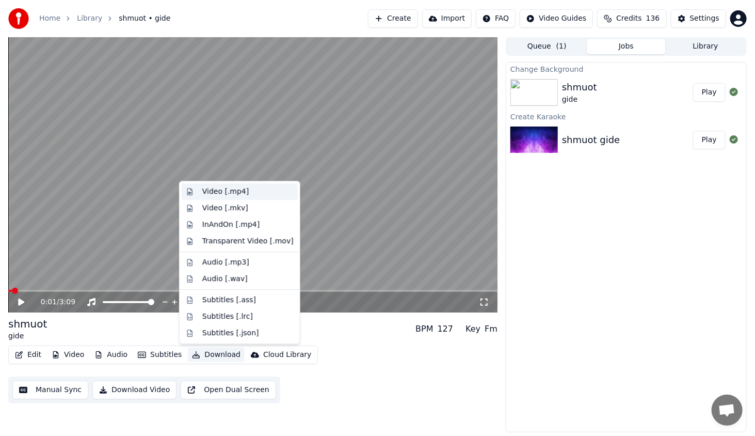
click at [251, 196] on div "Video [.mp4]" at bounding box center [247, 191] width 91 height 10
